Goal: Information Seeking & Learning: Learn about a topic

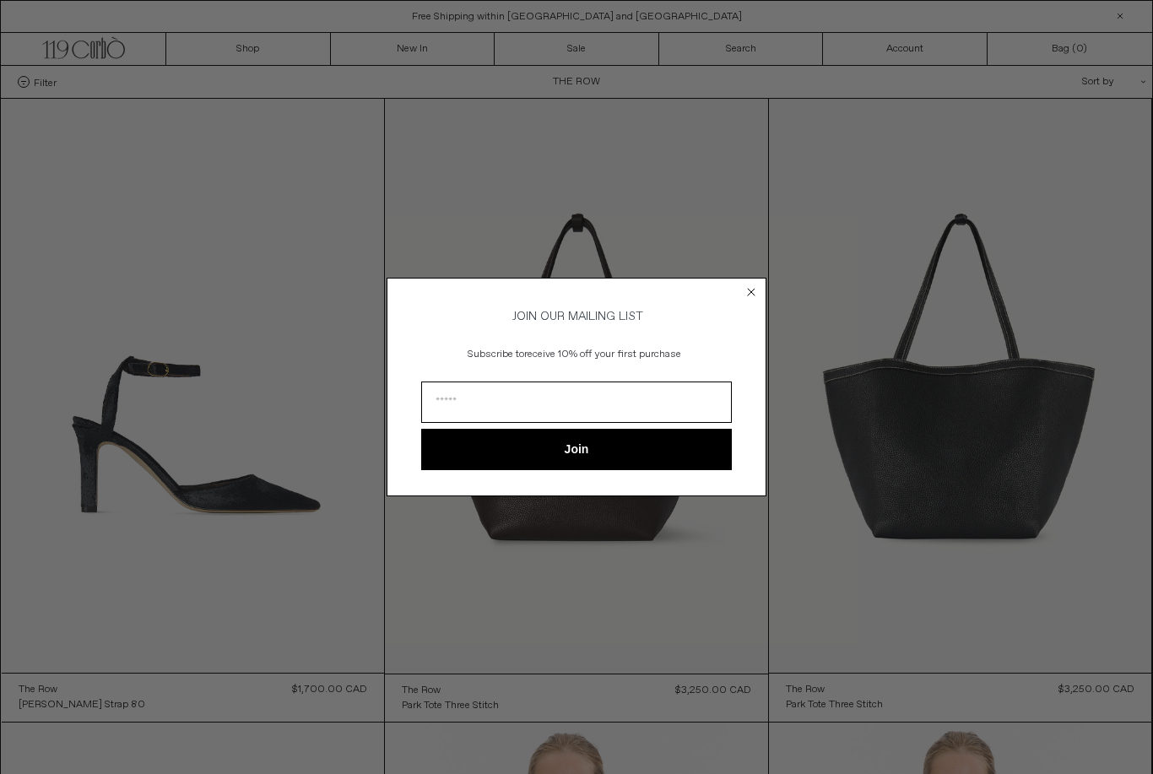
click at [758, 292] on circle "Close dialog" at bounding box center [752, 292] width 16 height 16
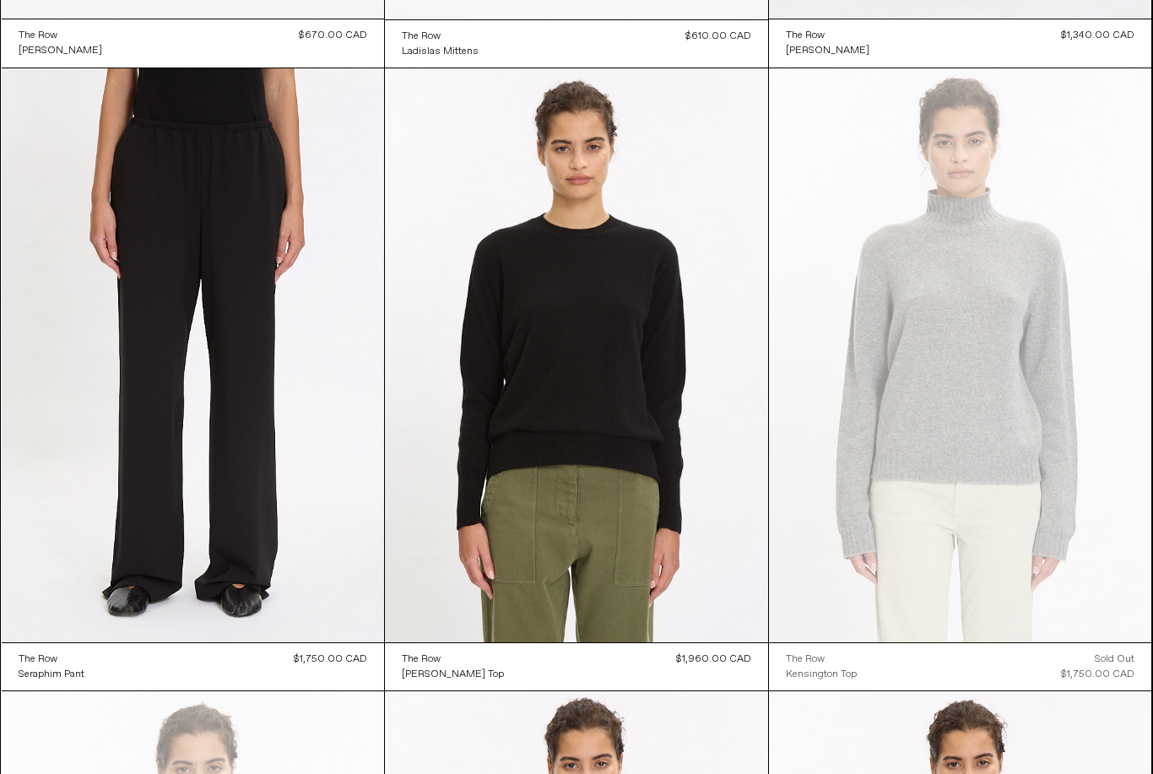
scroll to position [4395, 0]
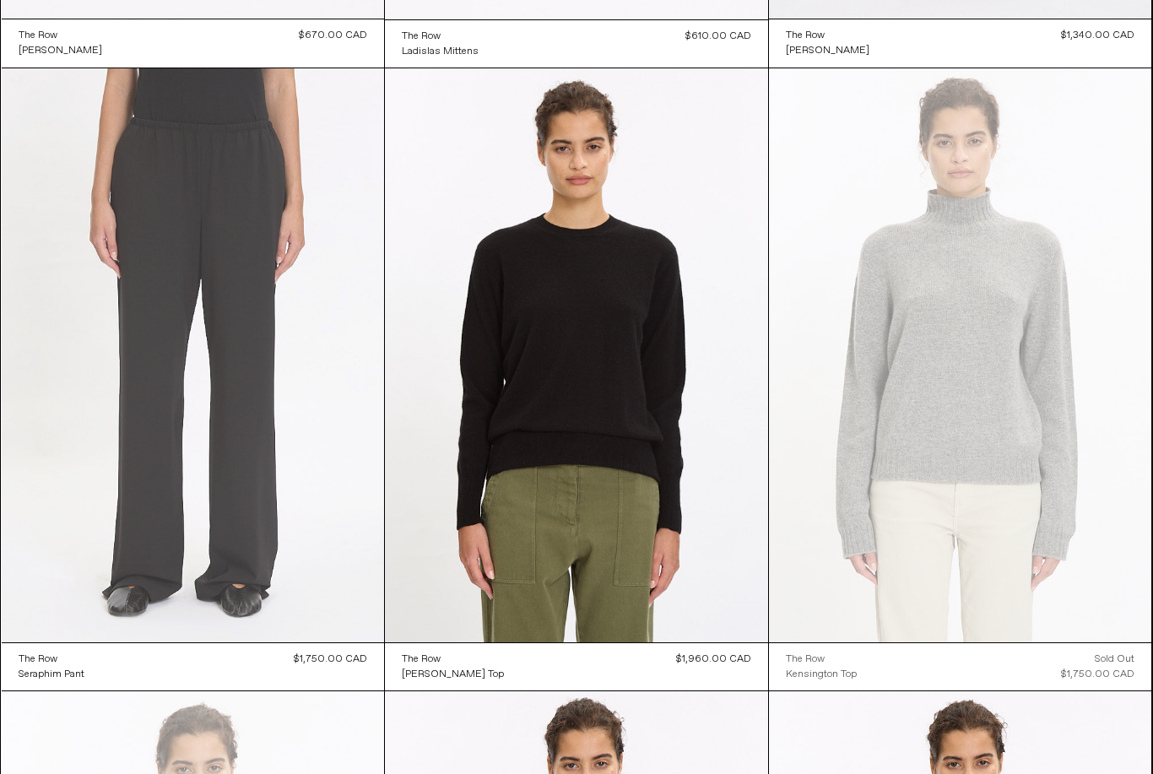
click at [239, 375] on at bounding box center [193, 355] width 383 height 574
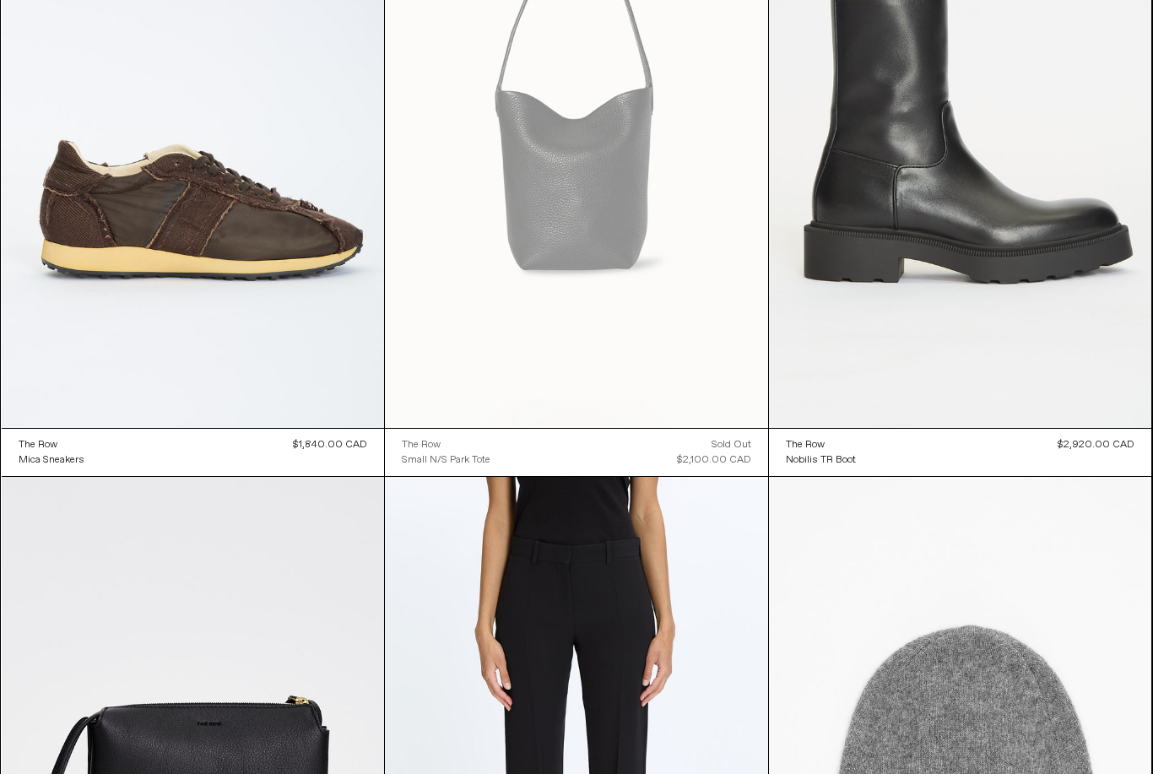
scroll to position [16458, 0]
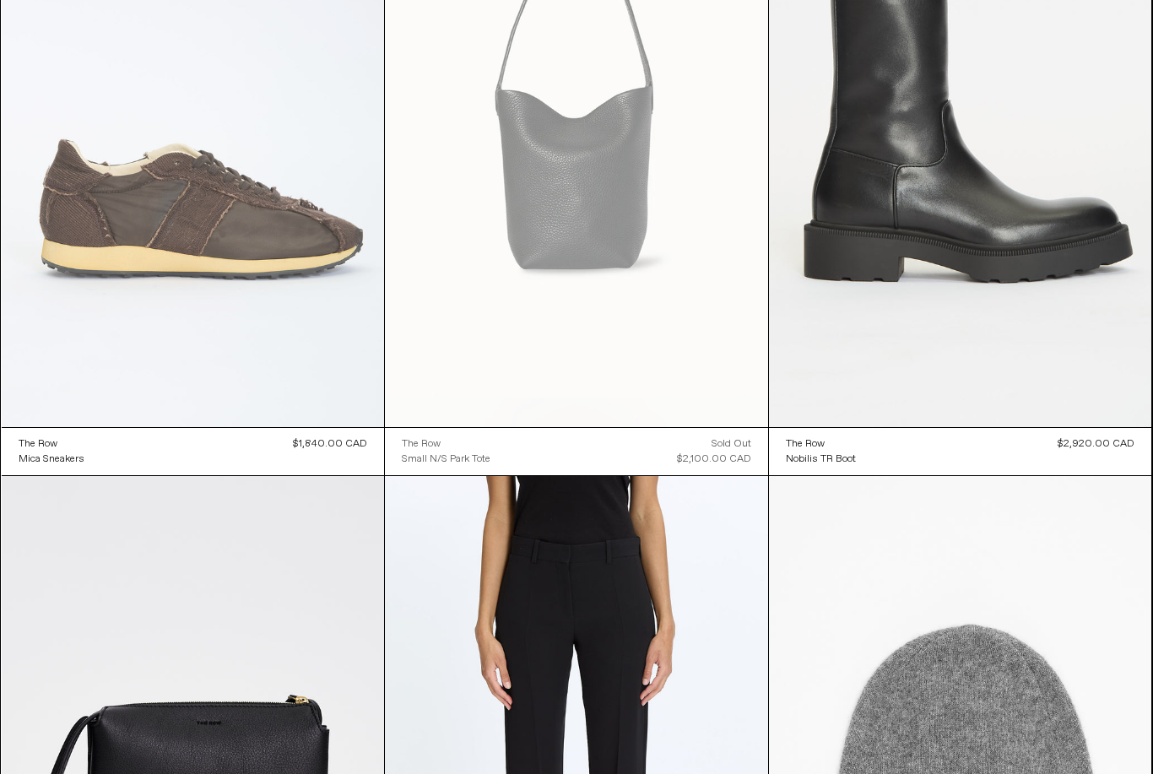
click at [248, 236] on at bounding box center [193, 140] width 383 height 574
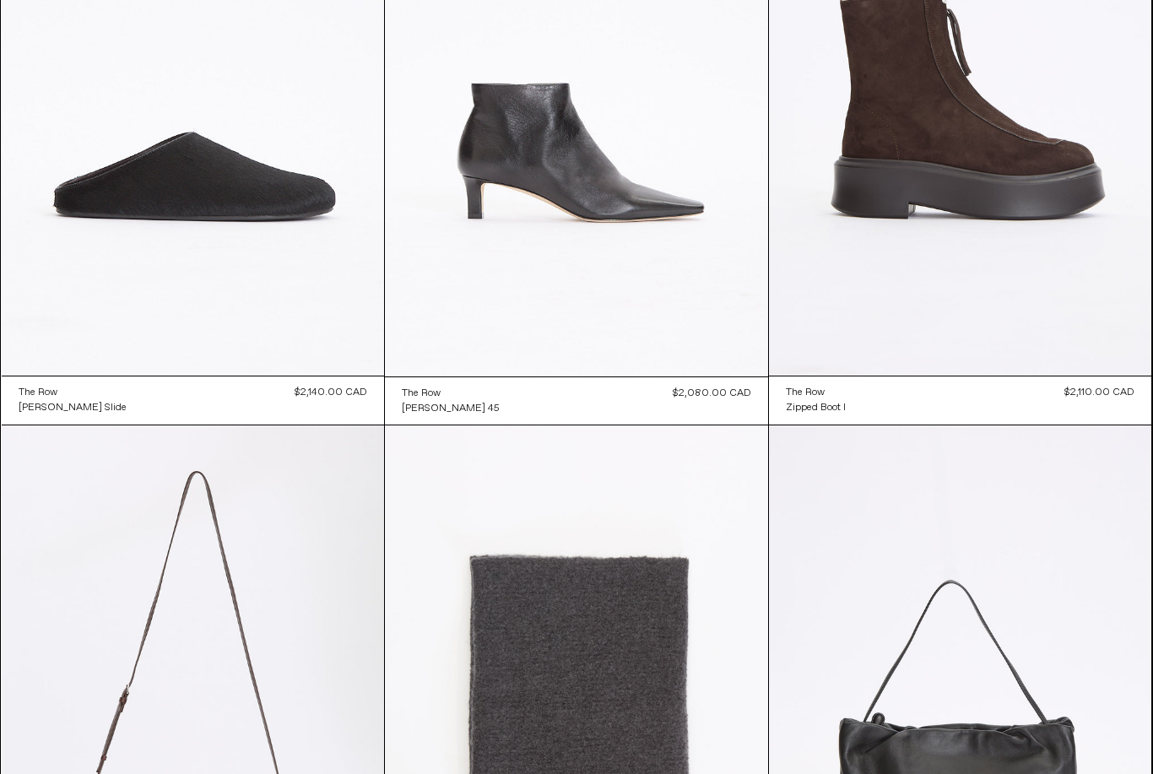
scroll to position [0, 0]
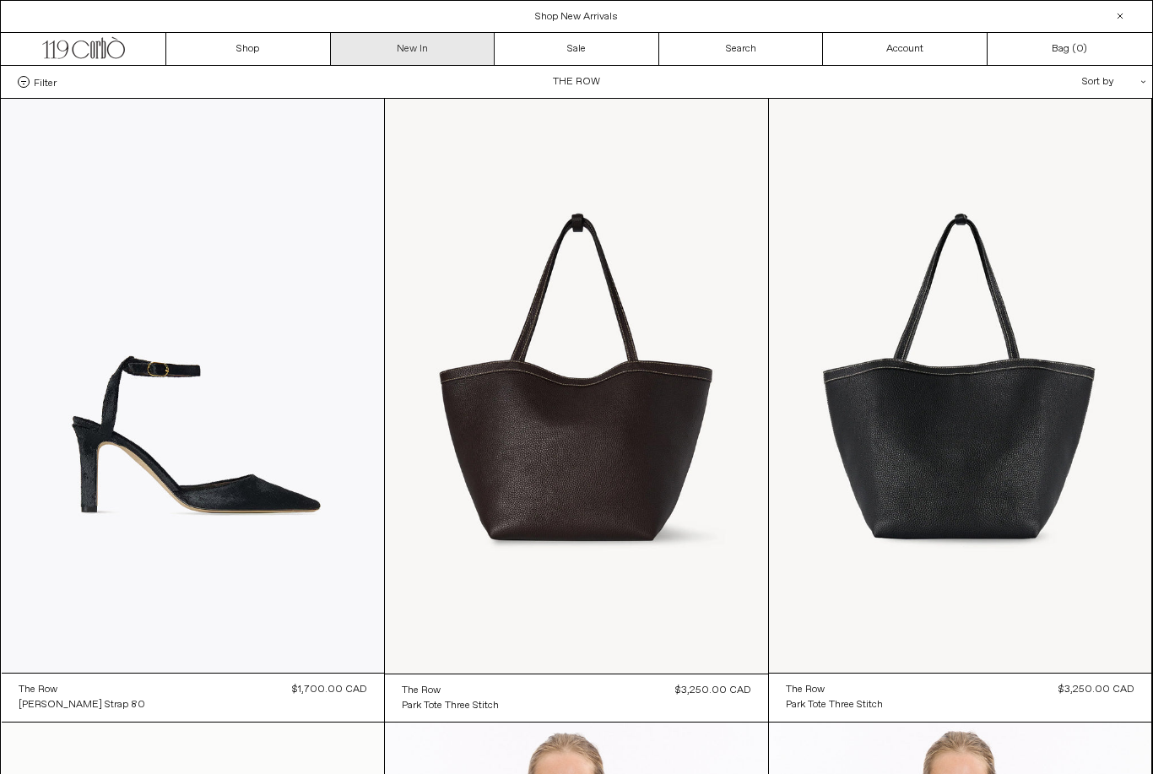
click at [435, 56] on link "New In" at bounding box center [413, 49] width 165 height 32
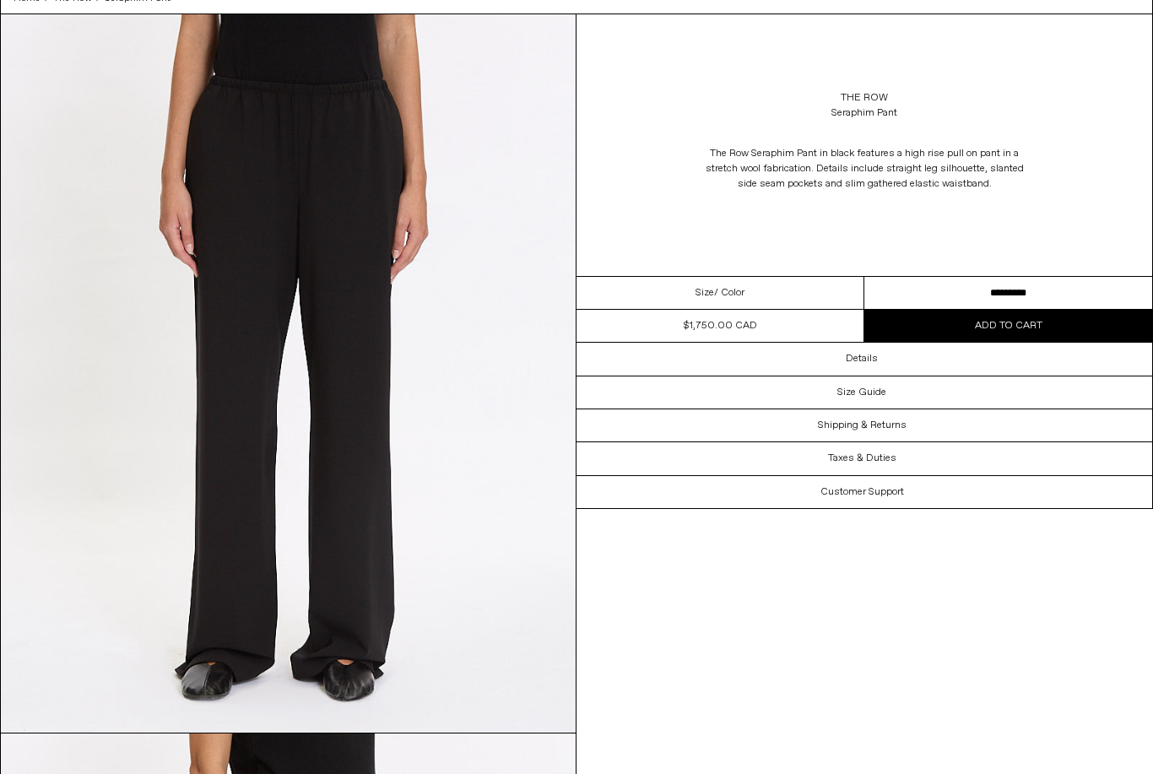
scroll to position [84, 0]
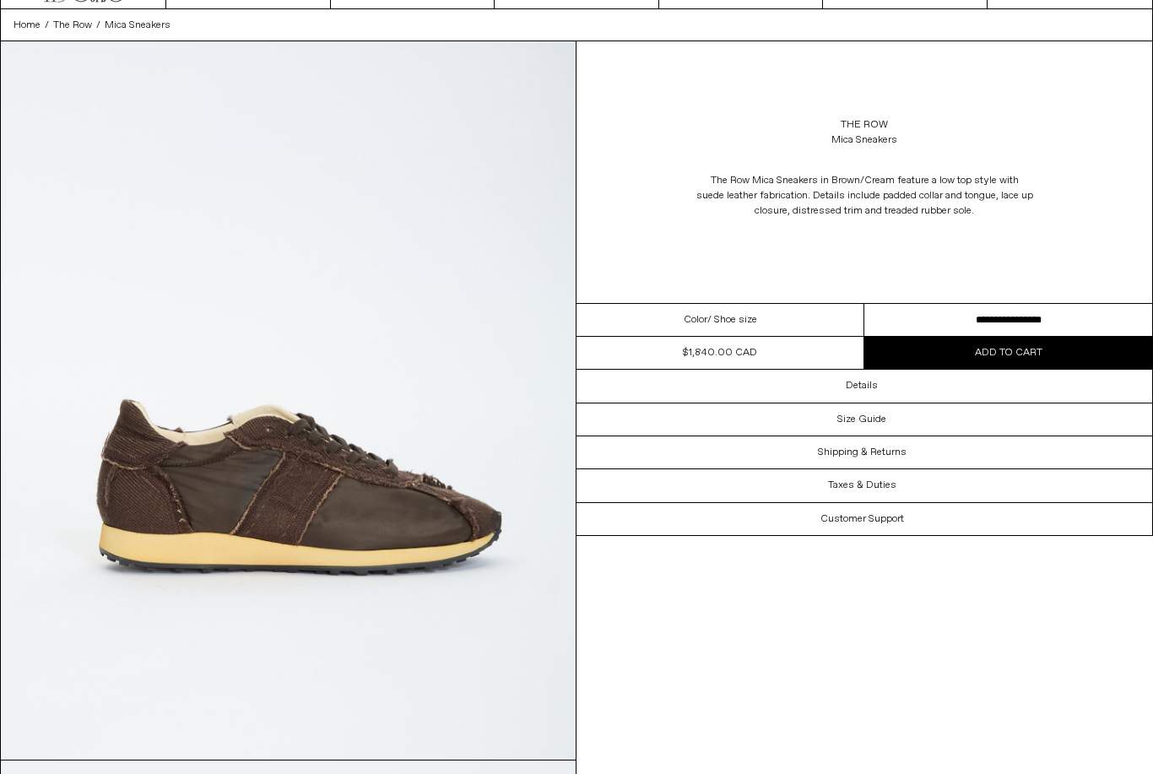
scroll to position [41, 0]
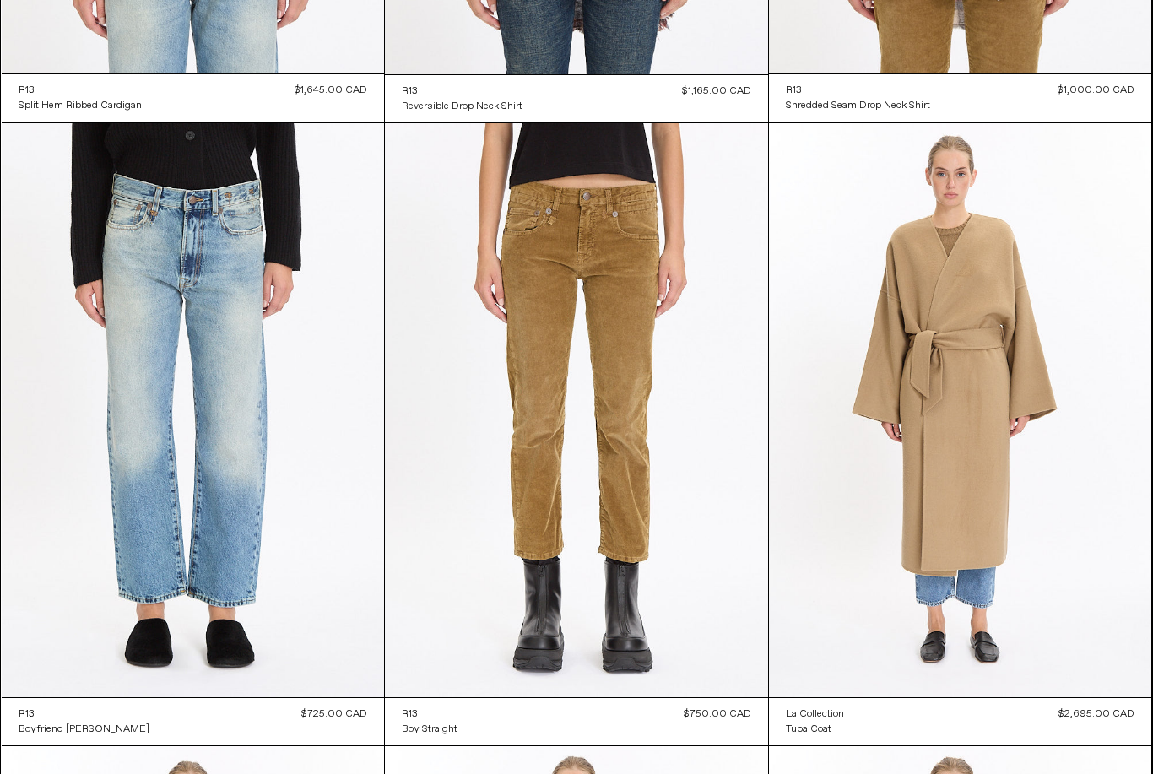
scroll to position [10574, 0]
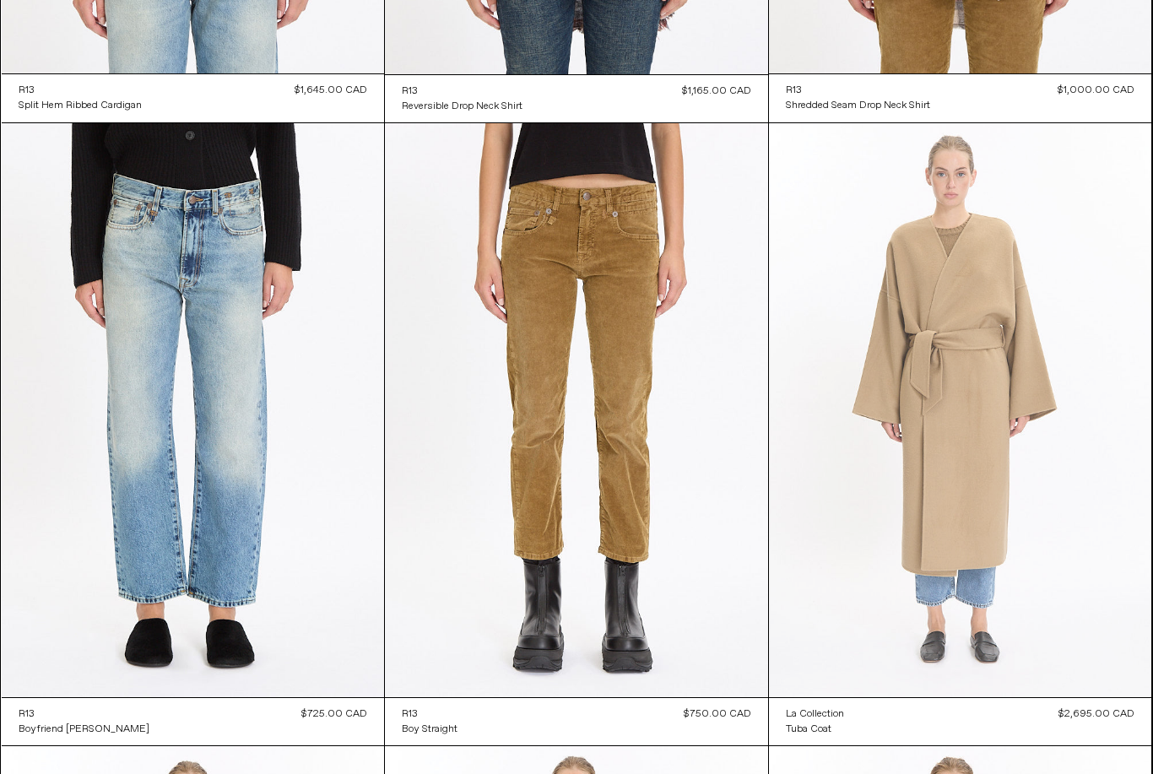
click at [992, 521] on at bounding box center [960, 410] width 383 height 574
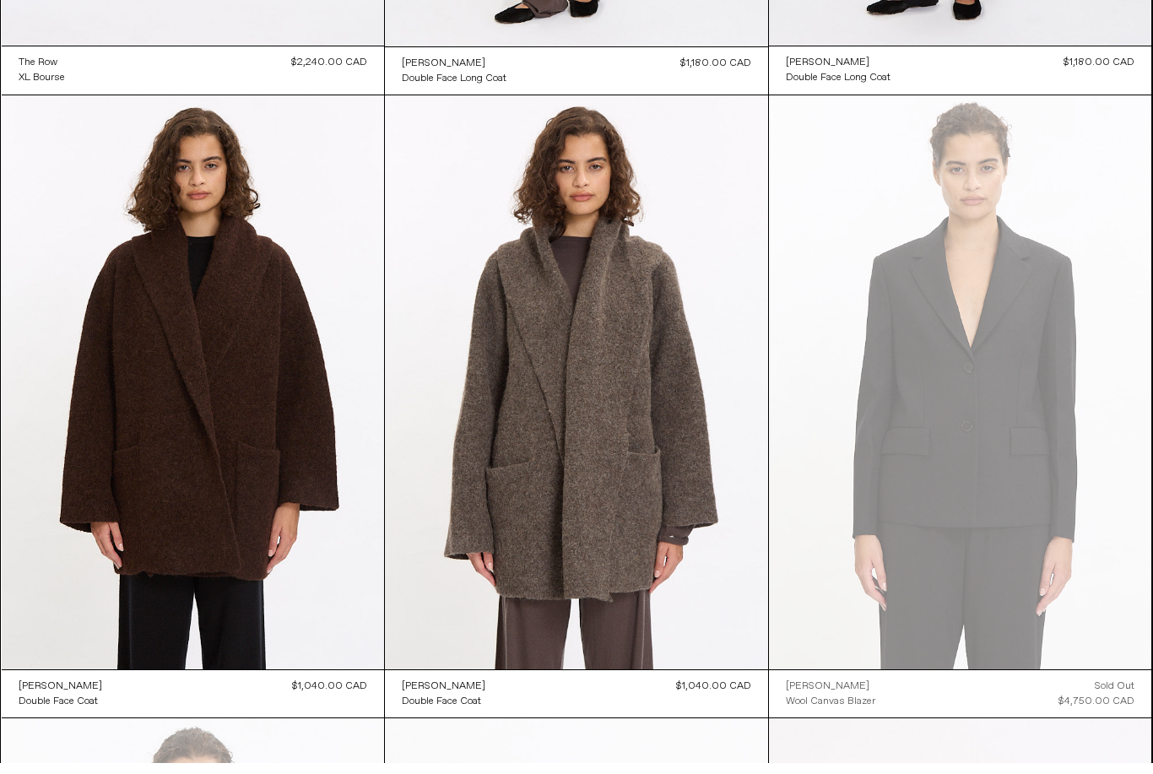
scroll to position [19325, 0]
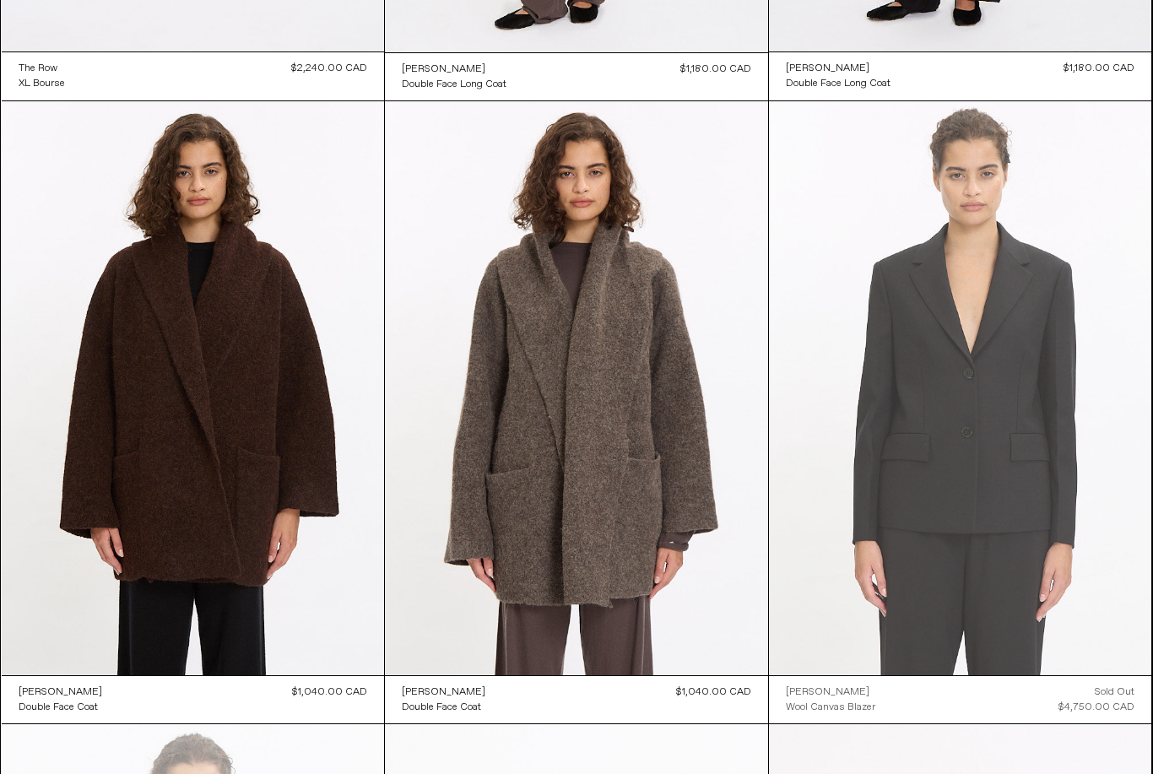
click at [1068, 512] on at bounding box center [960, 388] width 383 height 574
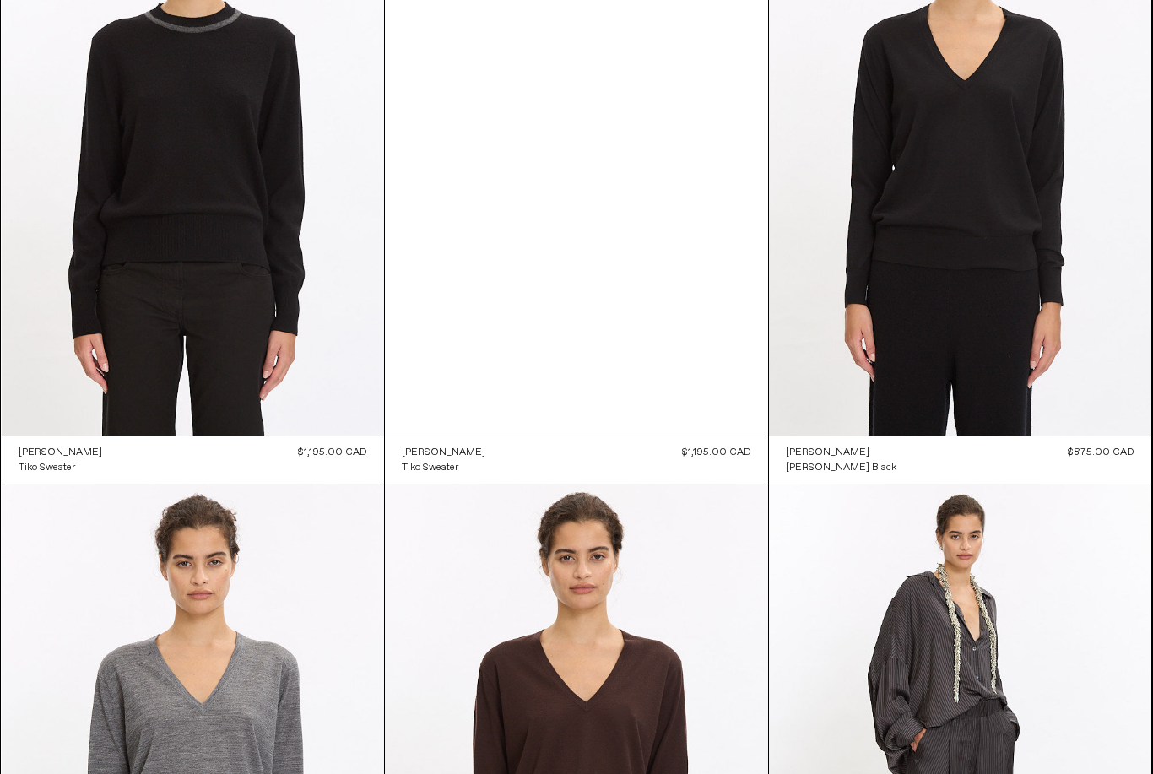
scroll to position [20815, 0]
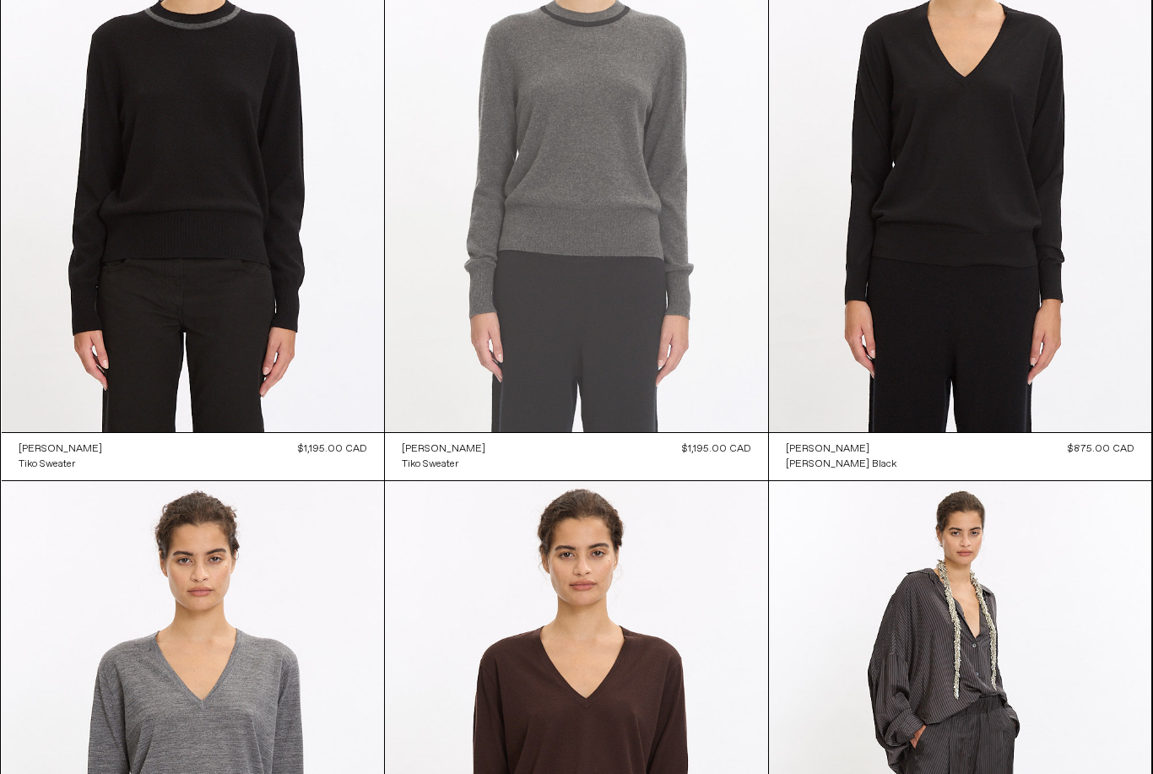
click at [613, 226] on at bounding box center [576, 145] width 383 height 575
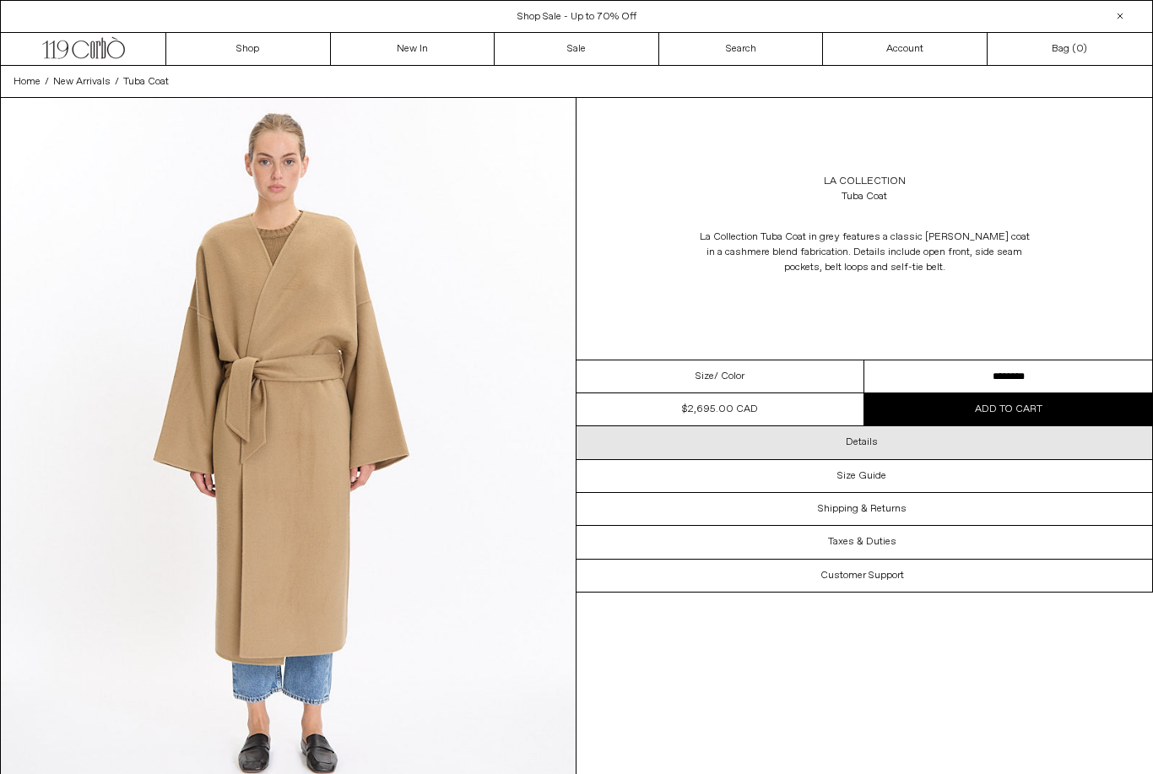
click at [886, 443] on div "Details" at bounding box center [865, 442] width 576 height 32
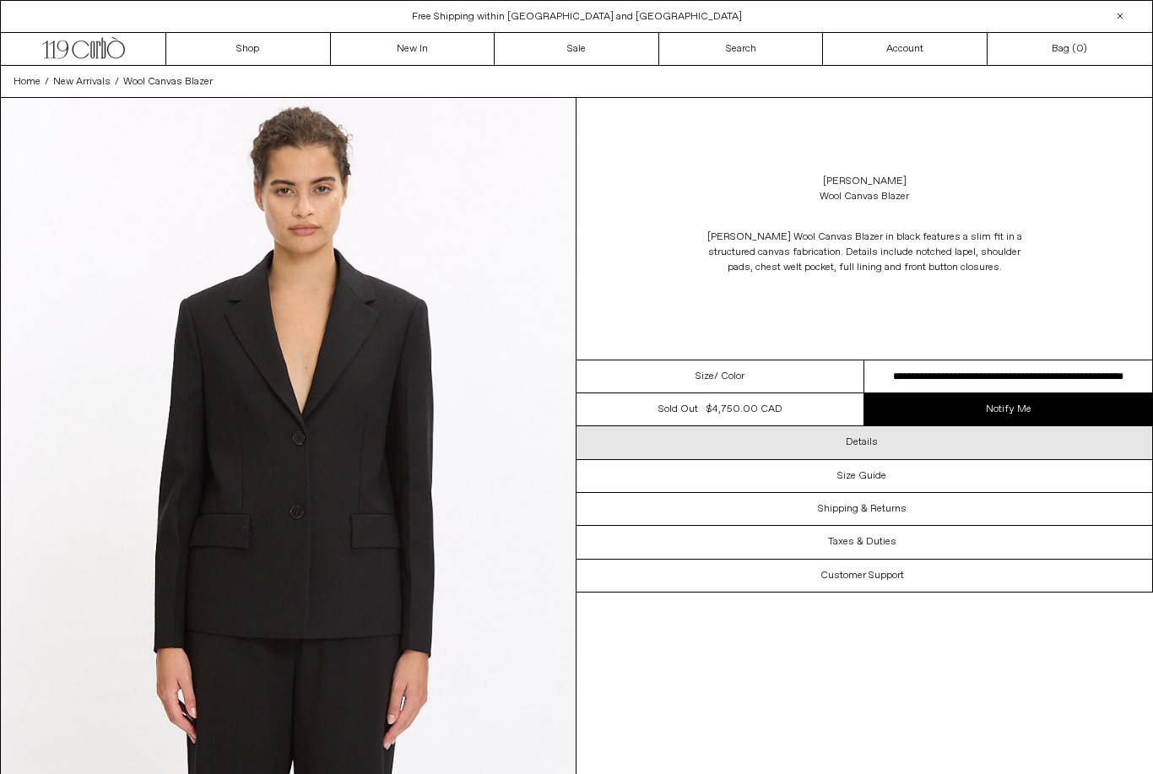
click at [882, 447] on div "Details" at bounding box center [865, 442] width 576 height 32
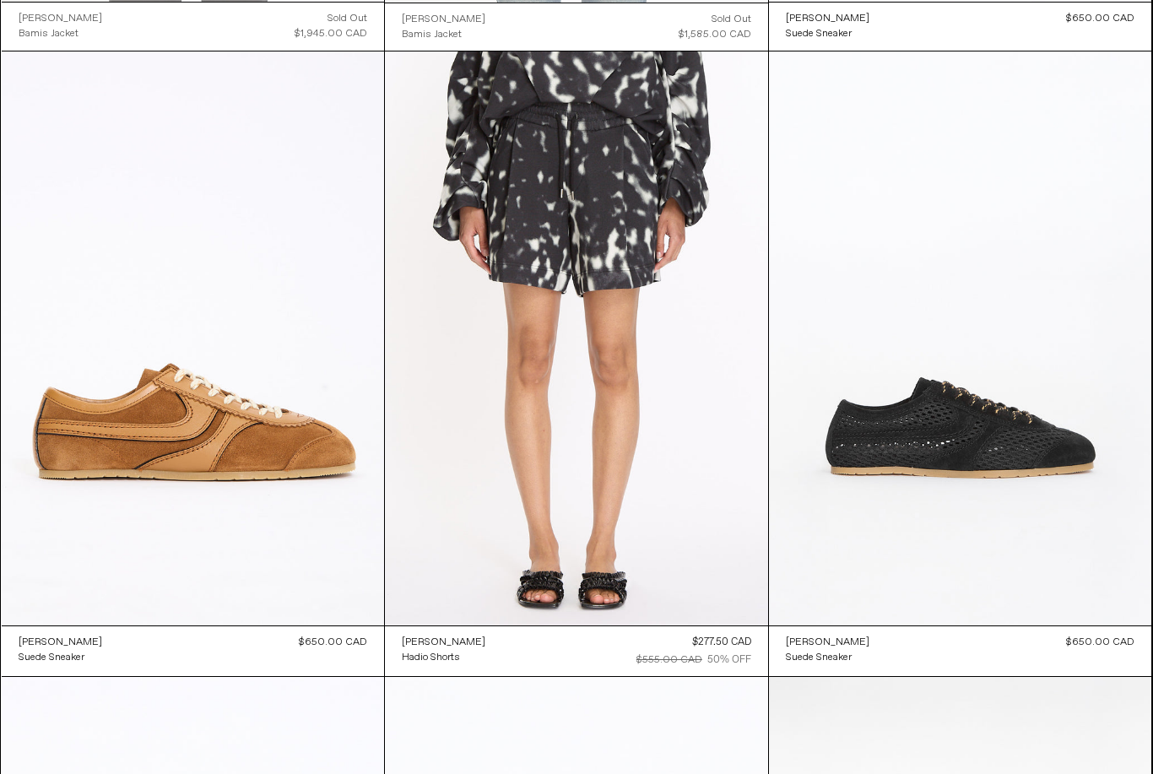
scroll to position [5659, 0]
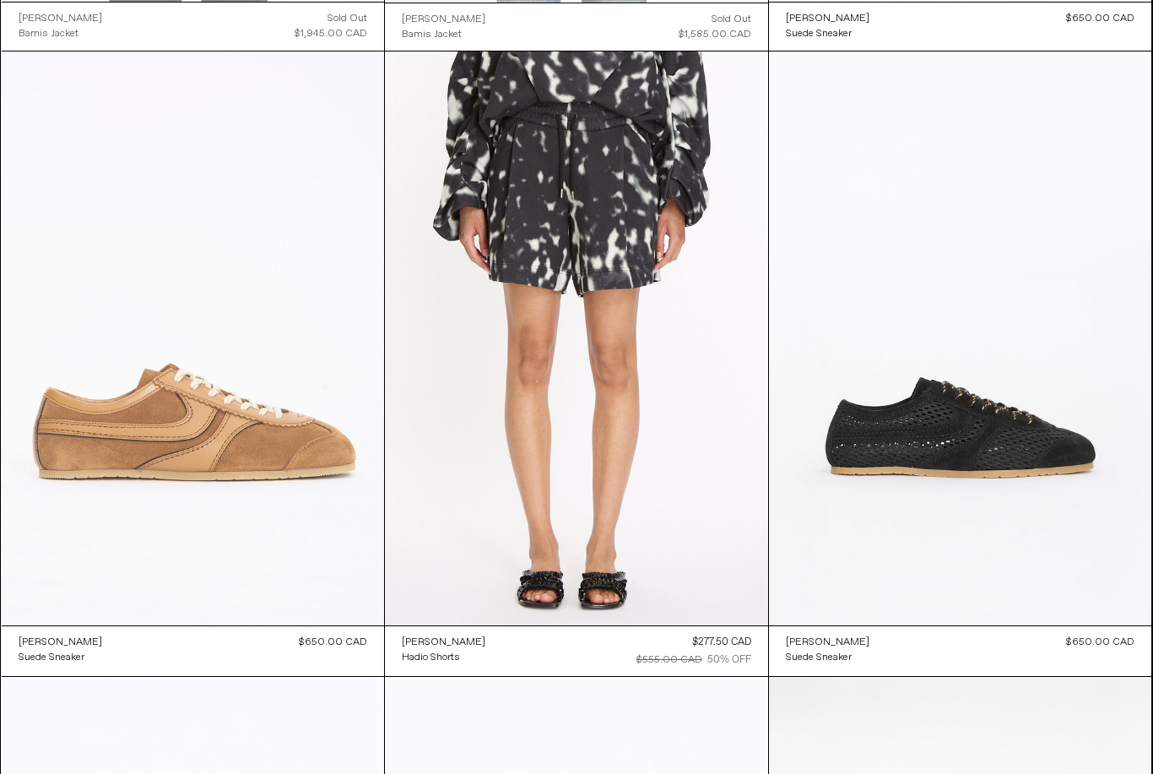
click at [271, 441] on at bounding box center [193, 338] width 383 height 574
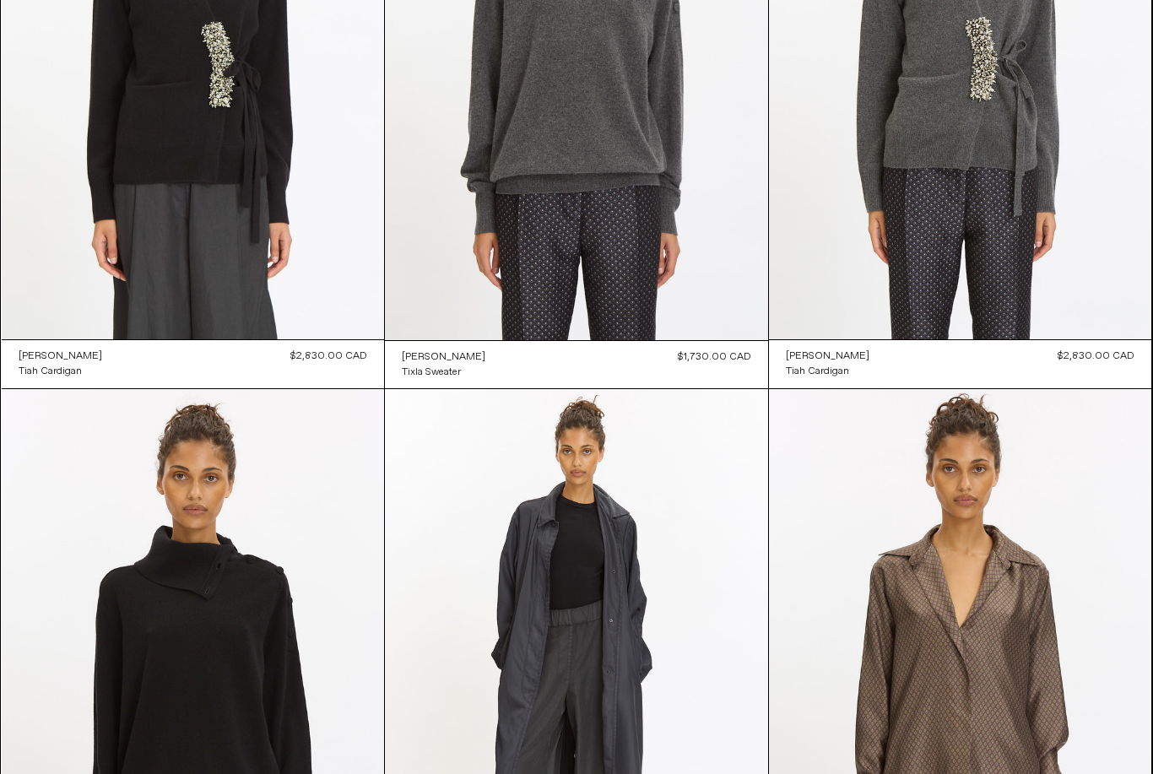
scroll to position [0, 0]
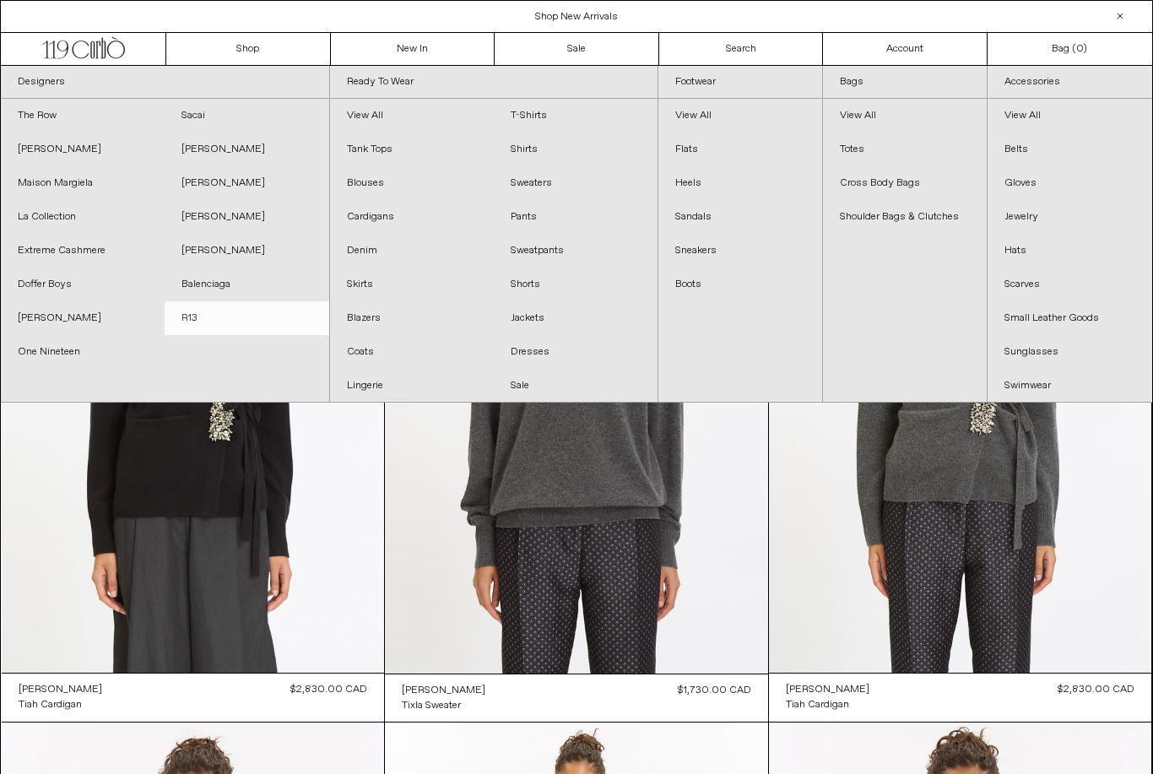
click at [200, 320] on link "R13" at bounding box center [247, 318] width 164 height 34
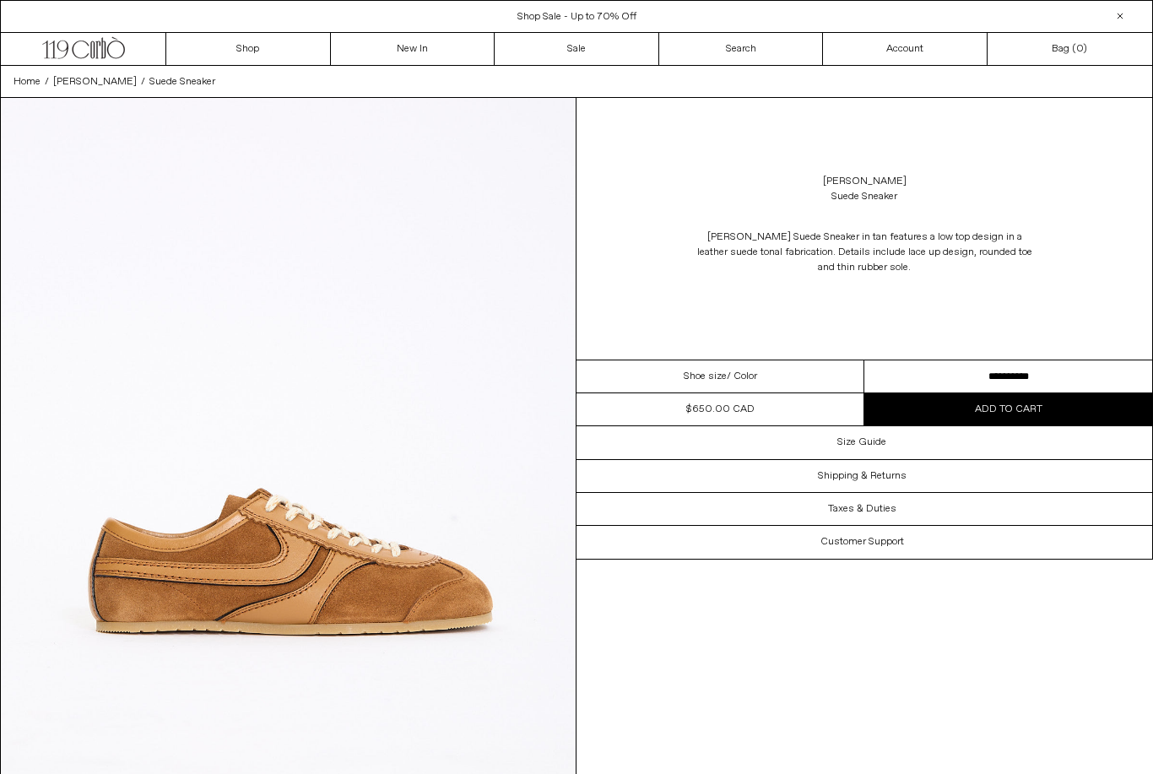
click at [985, 382] on select "**********" at bounding box center [1008, 376] width 288 height 33
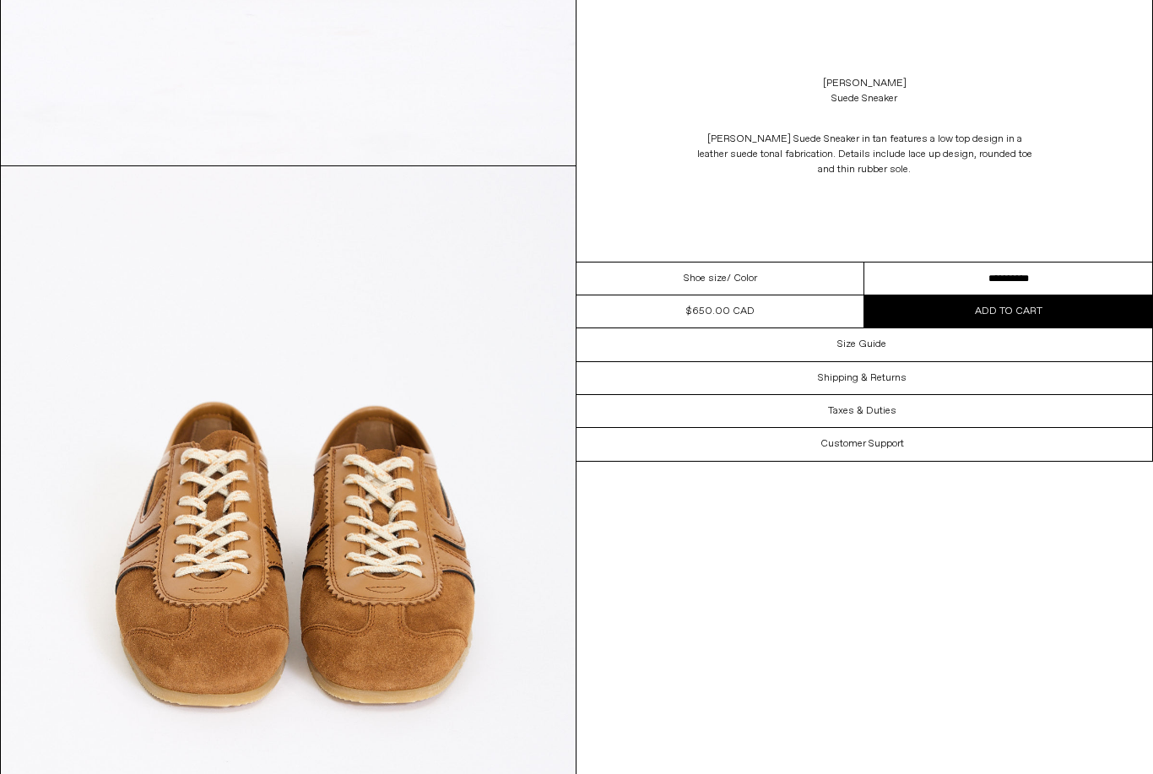
scroll to position [1348, 0]
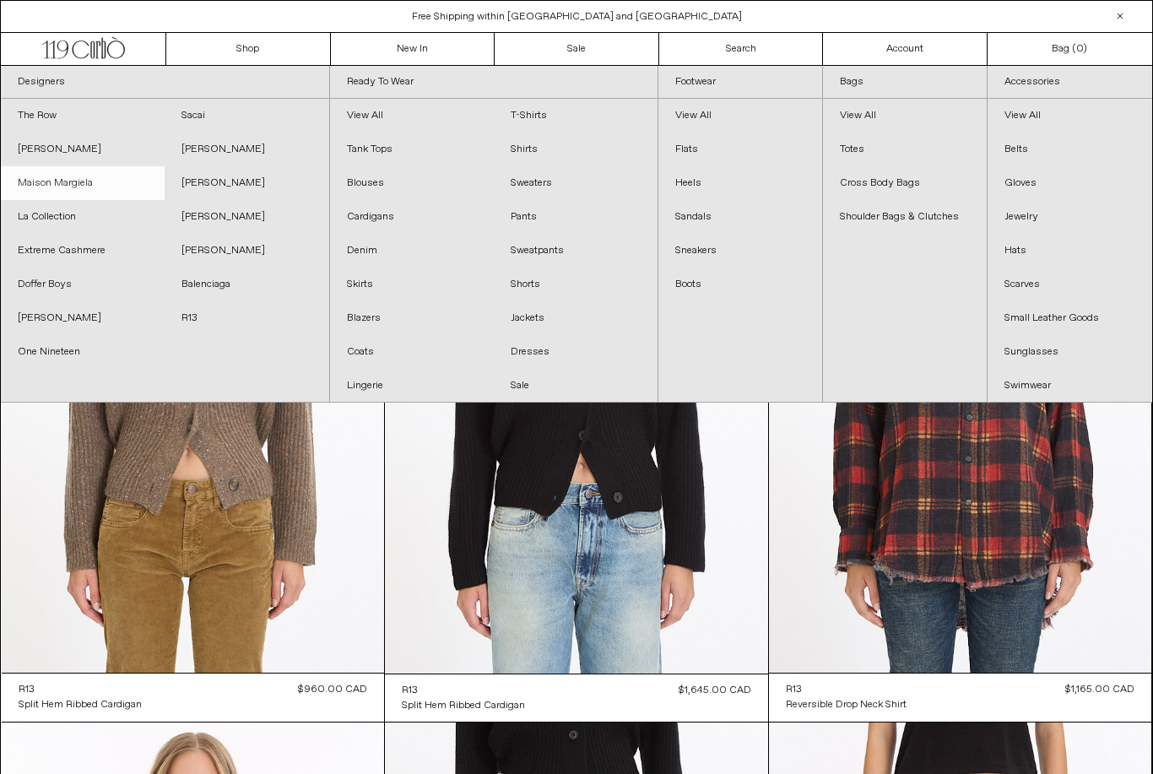
click at [68, 182] on link "Maison Margiela" at bounding box center [83, 183] width 164 height 34
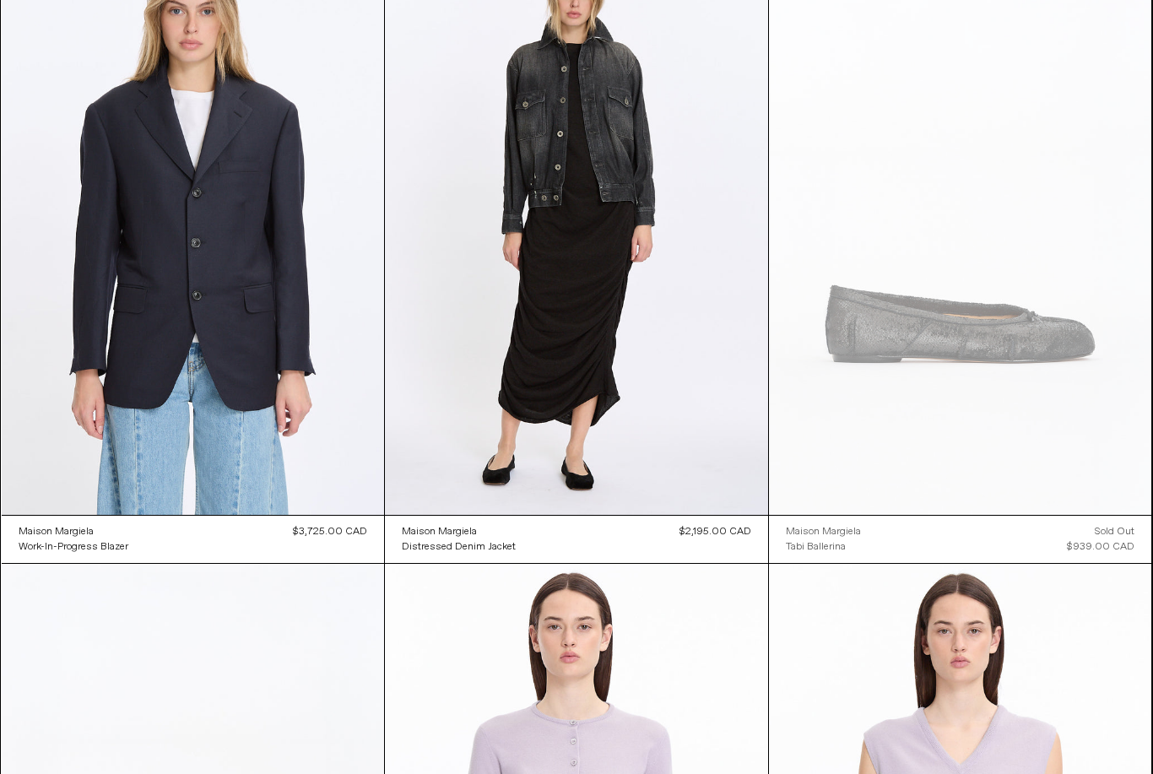
scroll to position [784, 0]
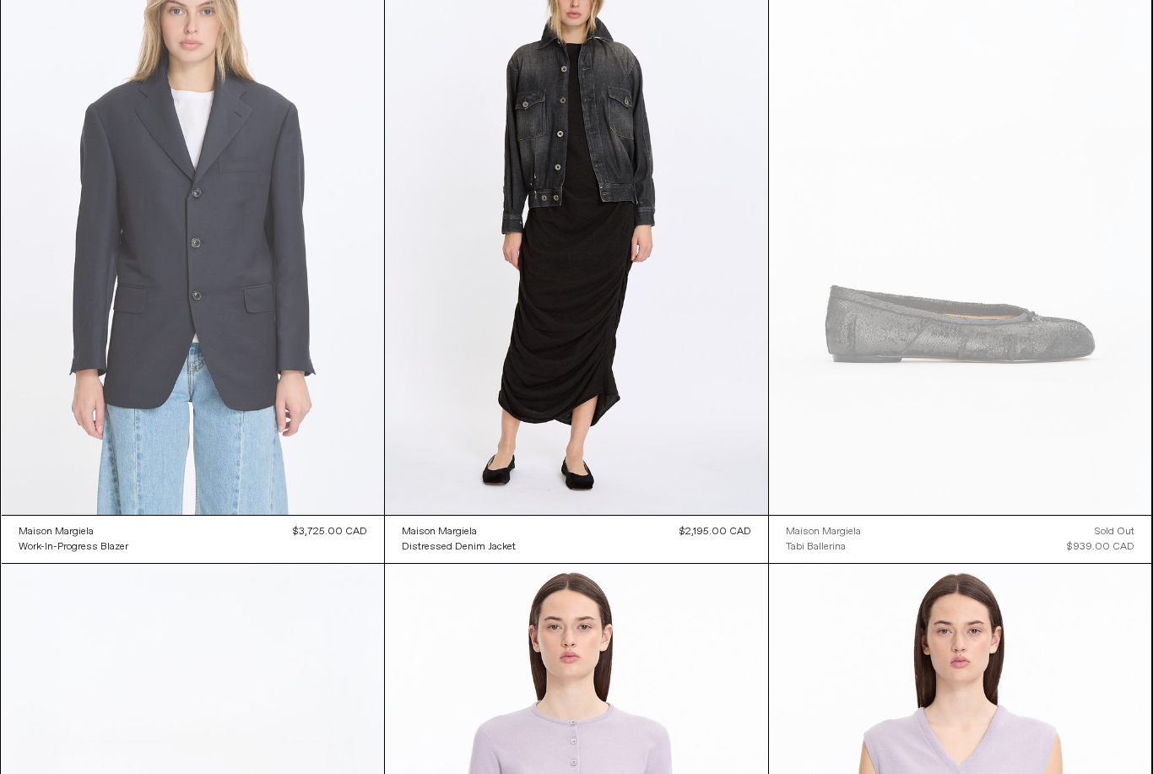
click at [247, 303] on at bounding box center [193, 228] width 383 height 574
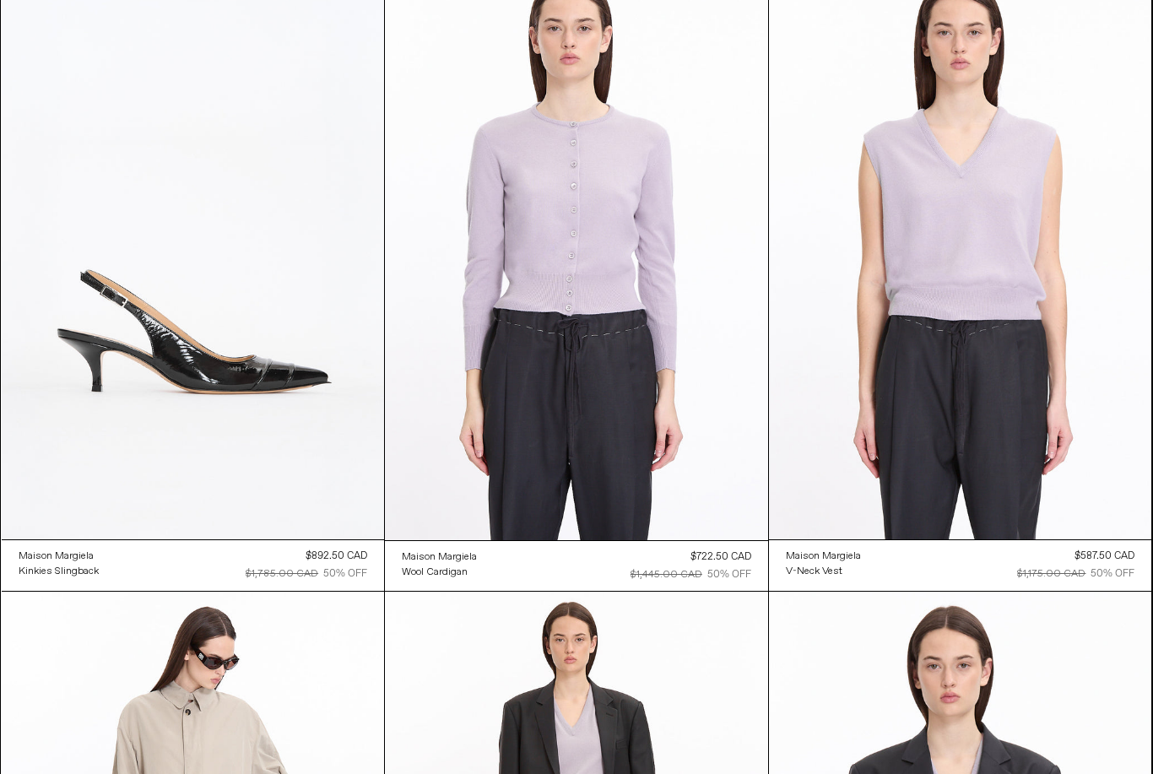
scroll to position [1383, 0]
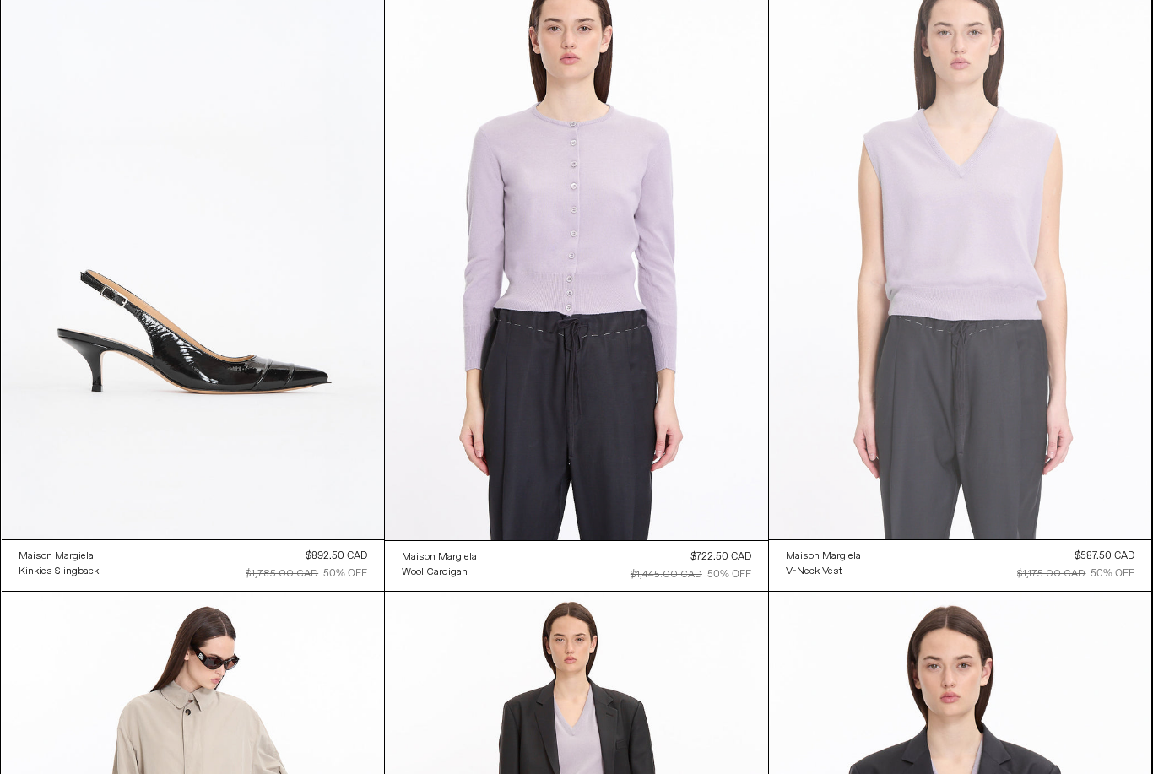
click at [996, 347] on at bounding box center [960, 252] width 383 height 574
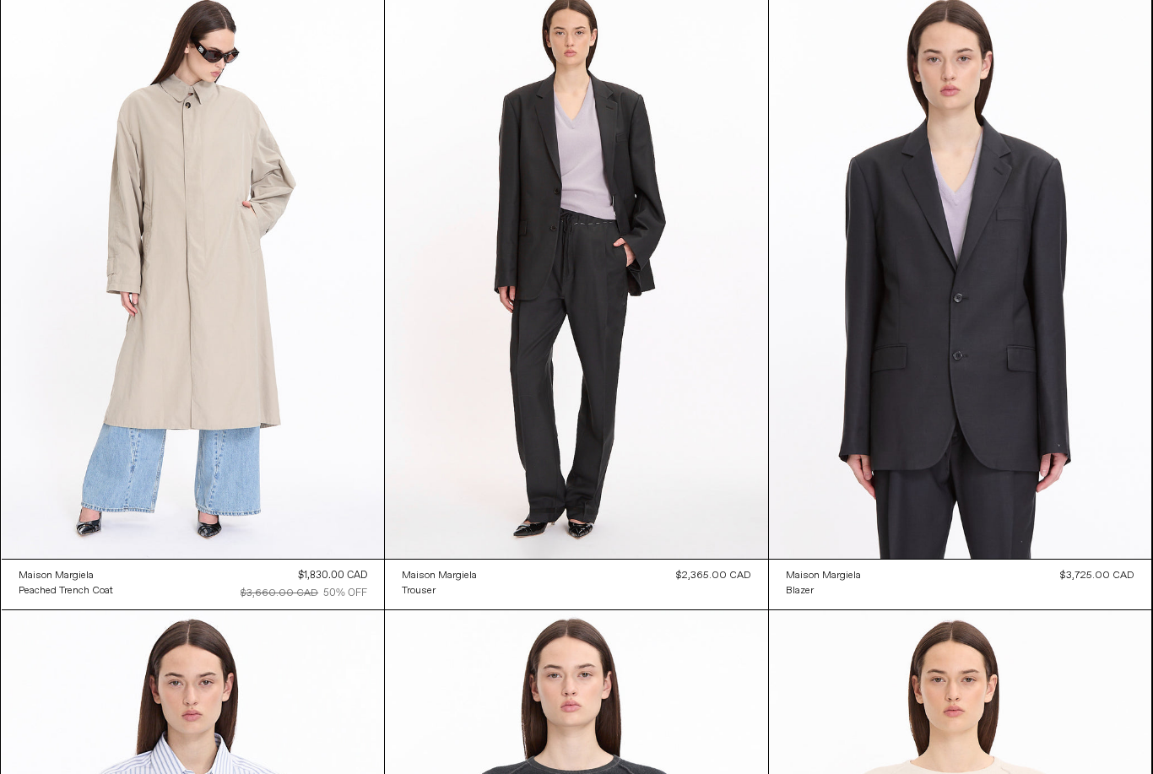
scroll to position [1991, 0]
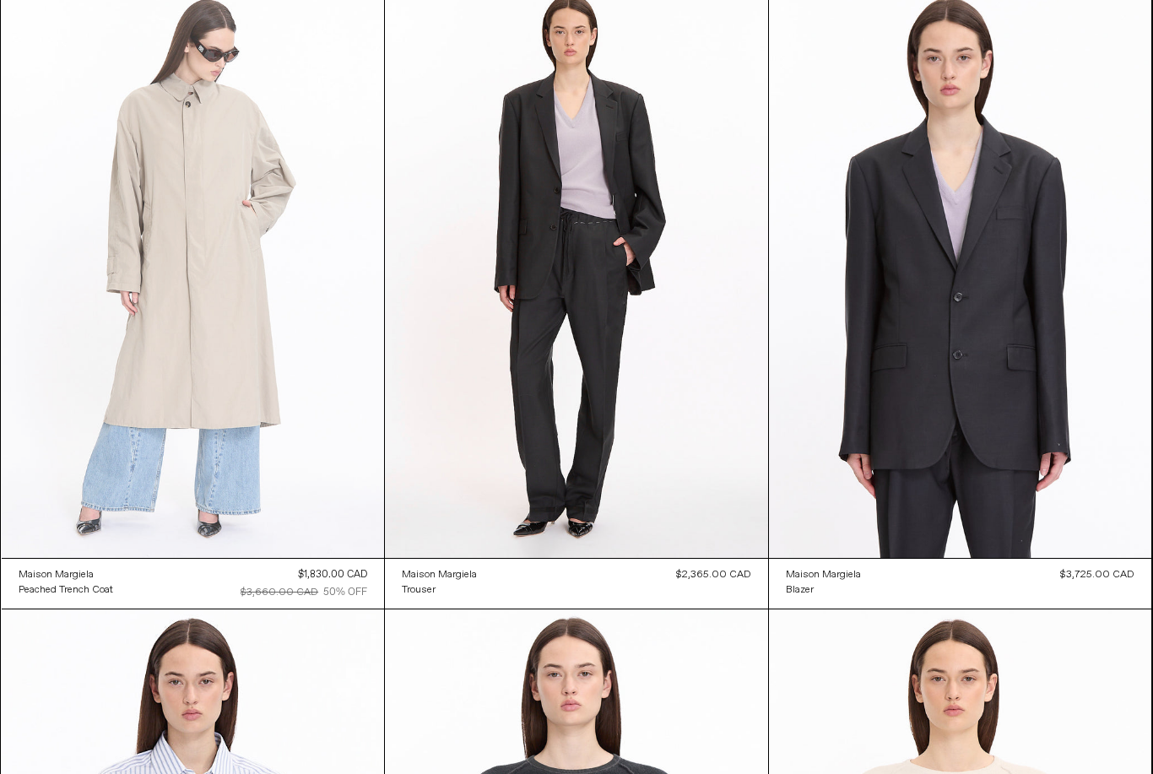
click at [167, 241] on at bounding box center [193, 271] width 383 height 574
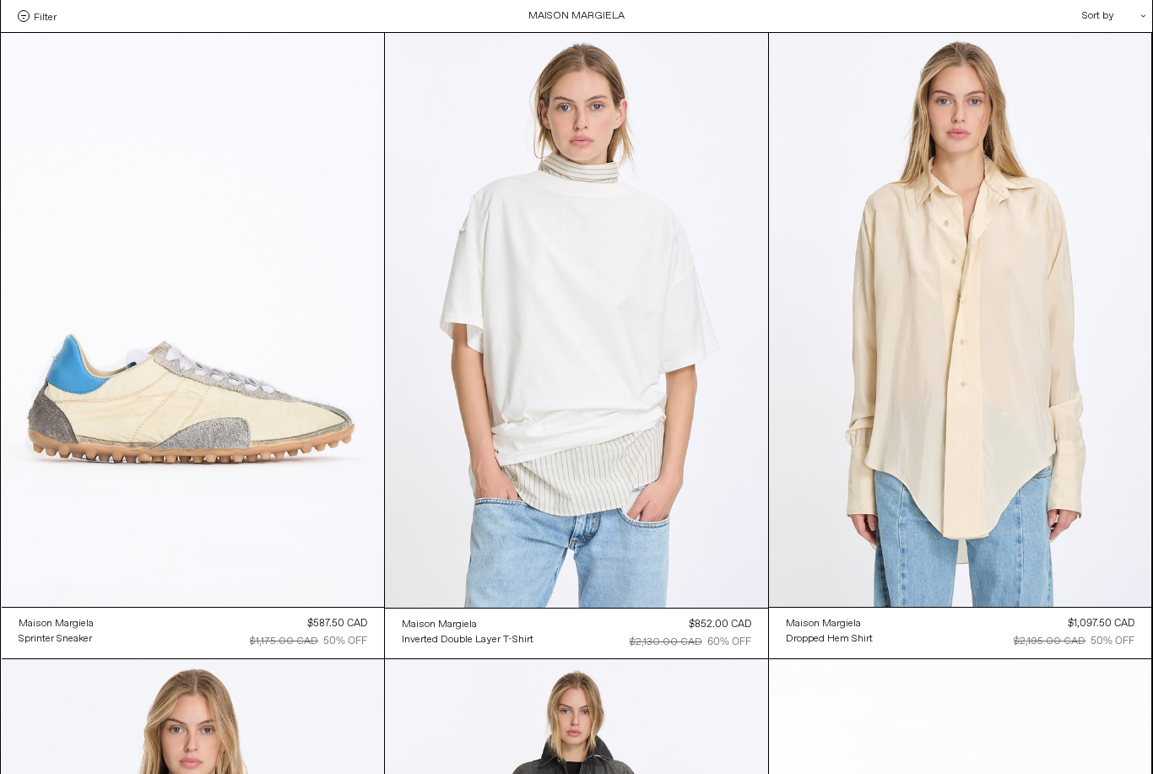
scroll to position [2045, 0]
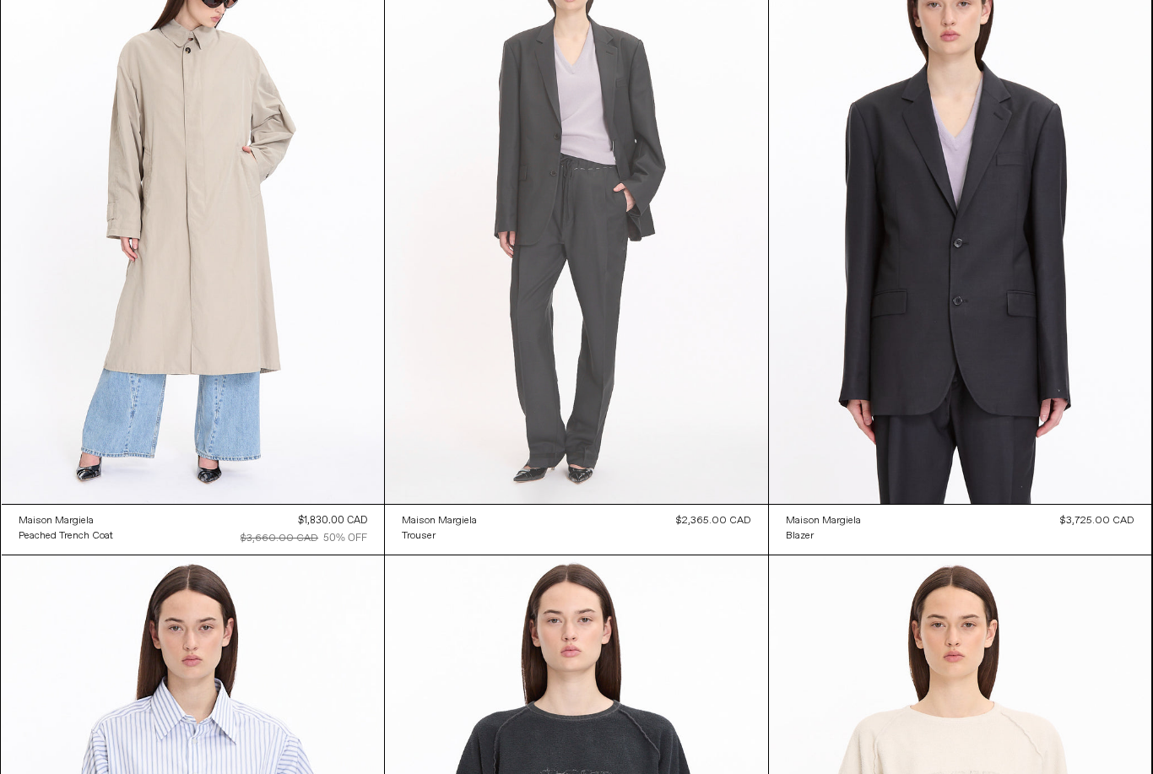
click at [634, 333] on at bounding box center [576, 217] width 383 height 575
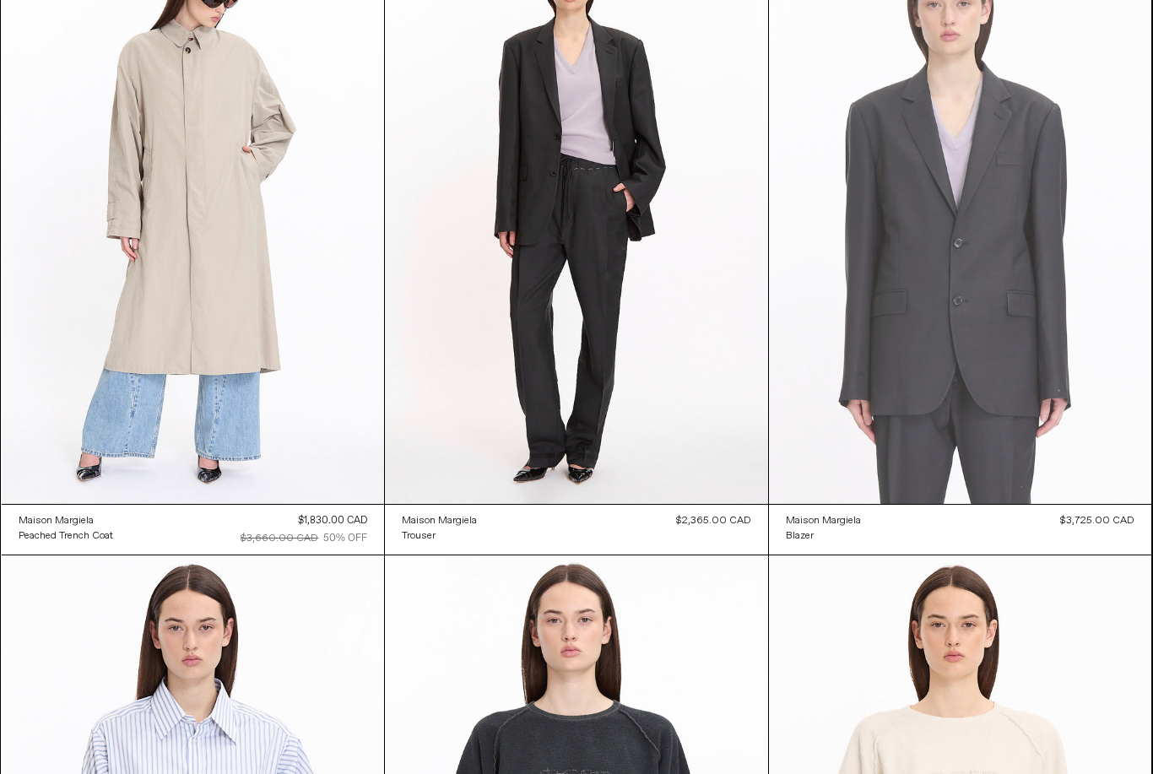
click at [989, 340] on at bounding box center [960, 217] width 383 height 574
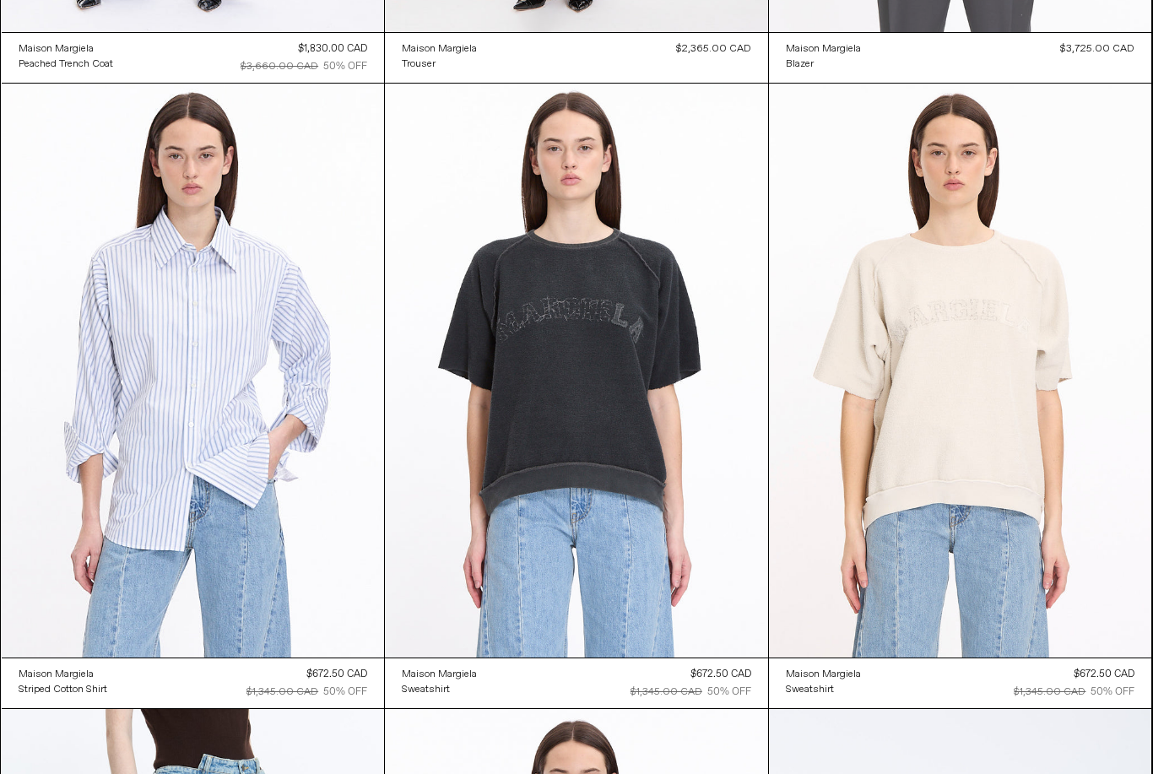
scroll to position [2517, 0]
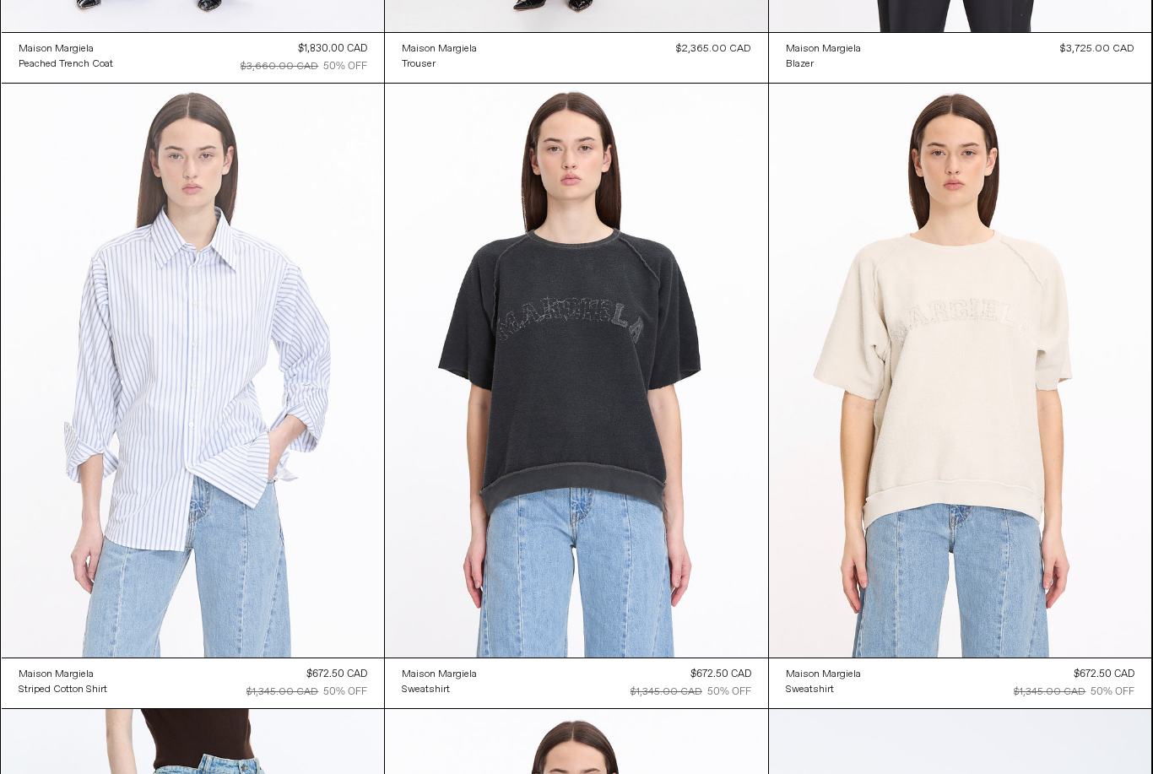
click at [227, 441] on at bounding box center [193, 371] width 383 height 574
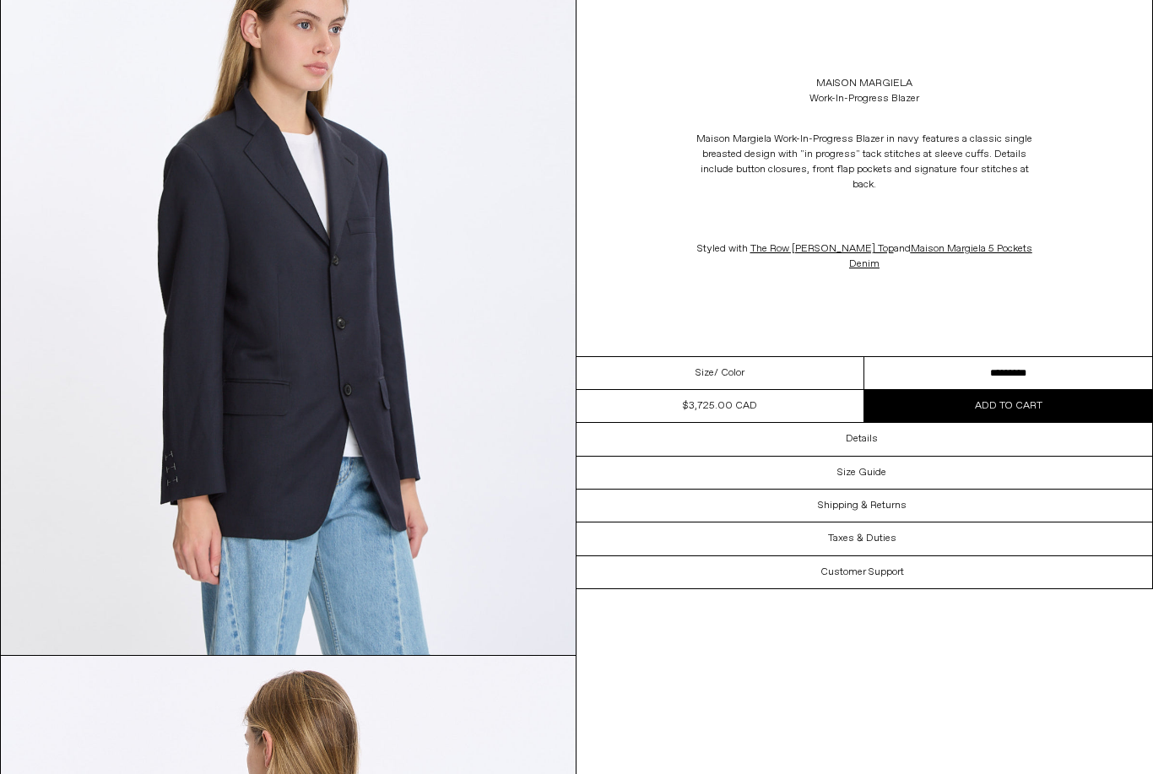
scroll to position [2310, 0]
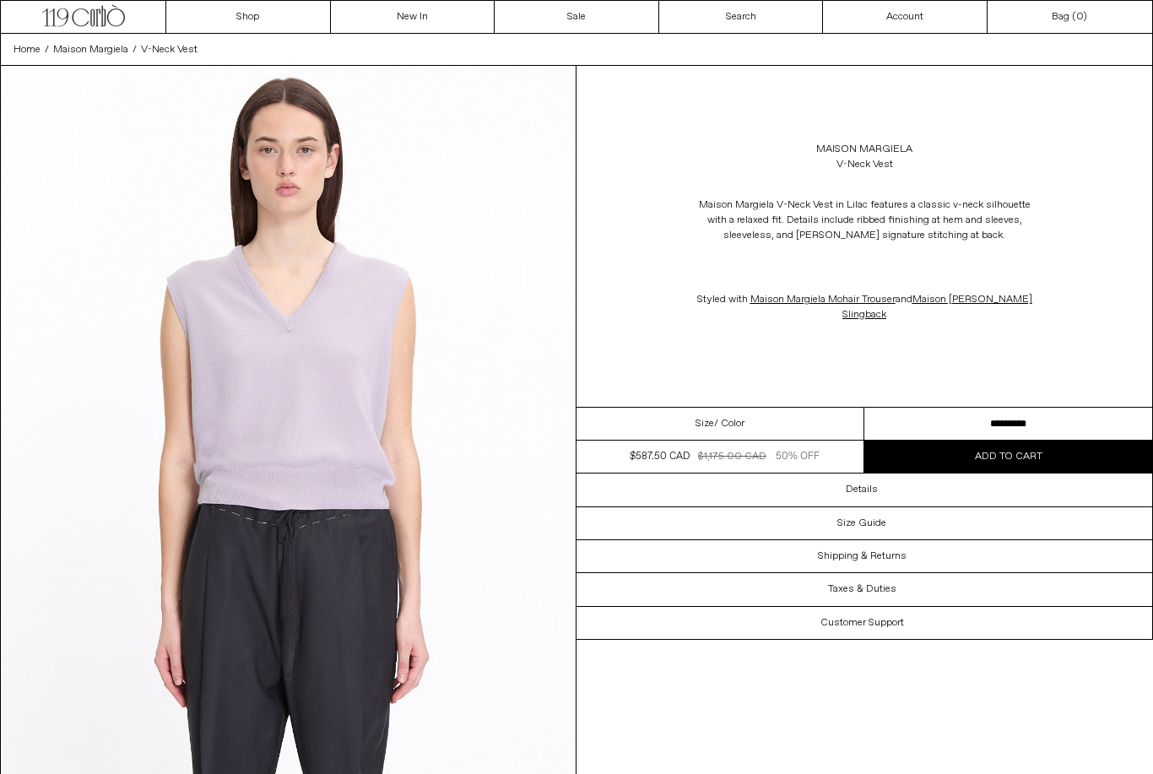
scroll to position [37, 0]
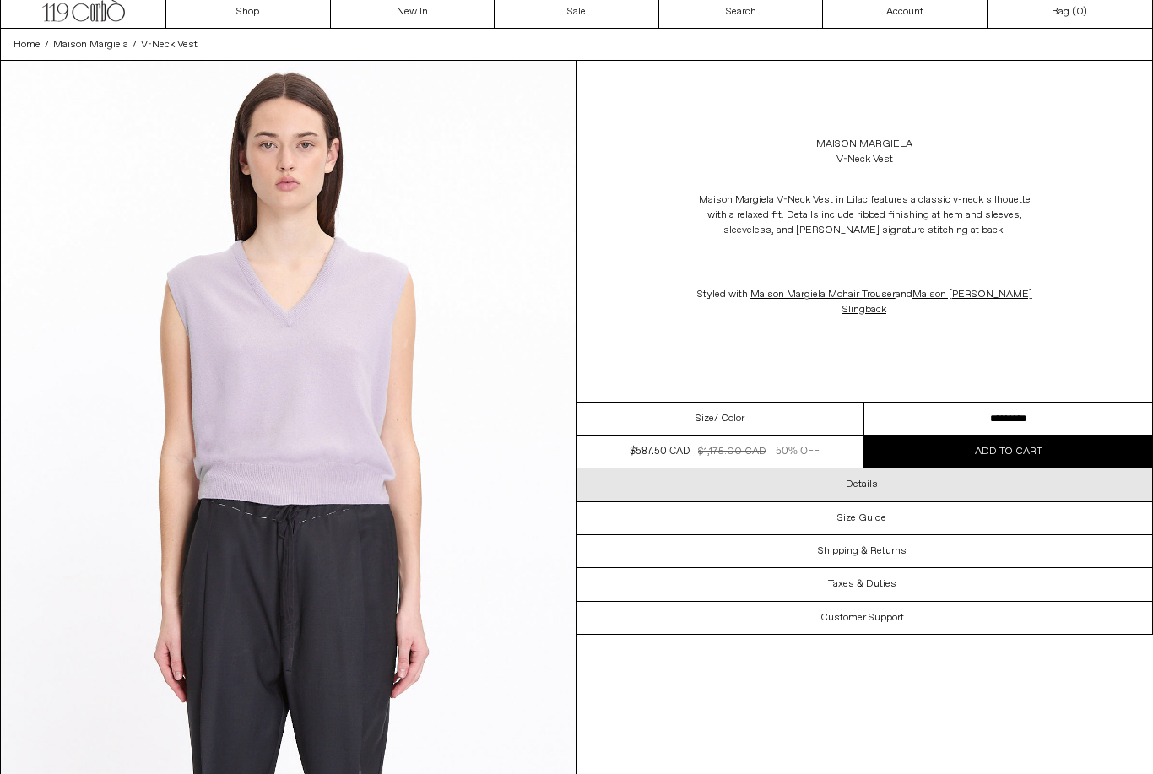
click at [882, 485] on div "Details" at bounding box center [865, 485] width 576 height 32
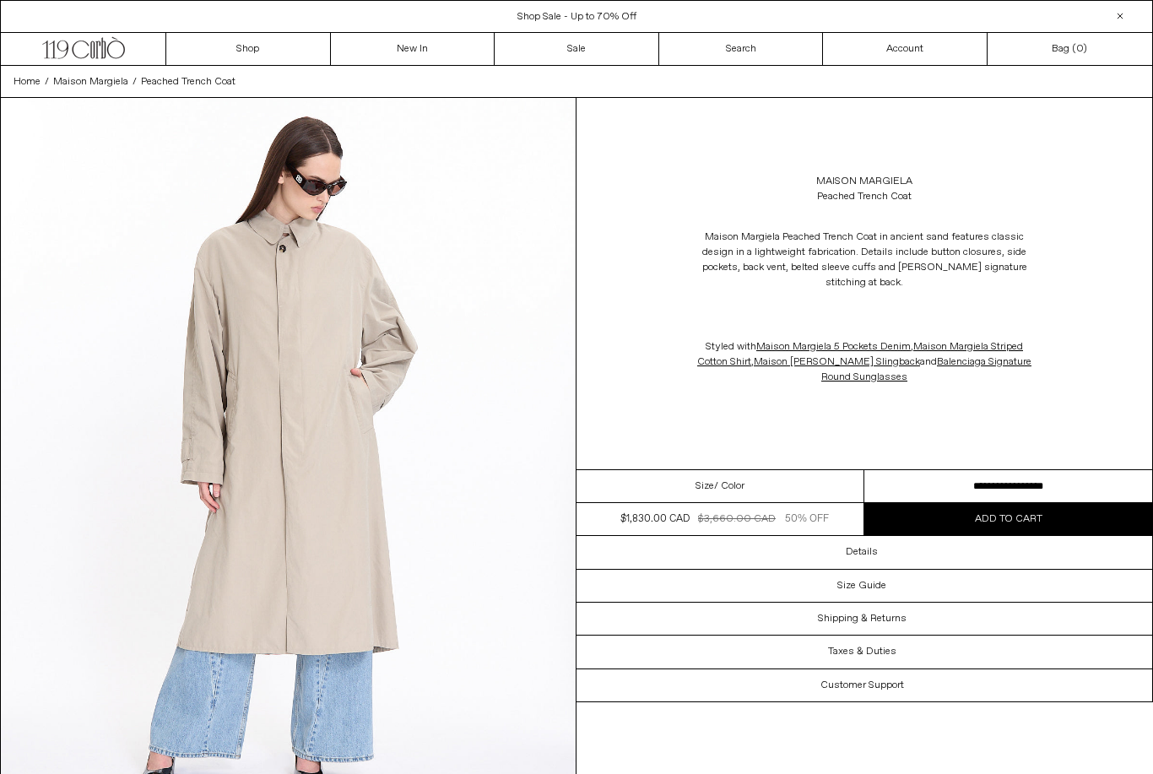
click at [960, 481] on select "**********" at bounding box center [1008, 486] width 288 height 33
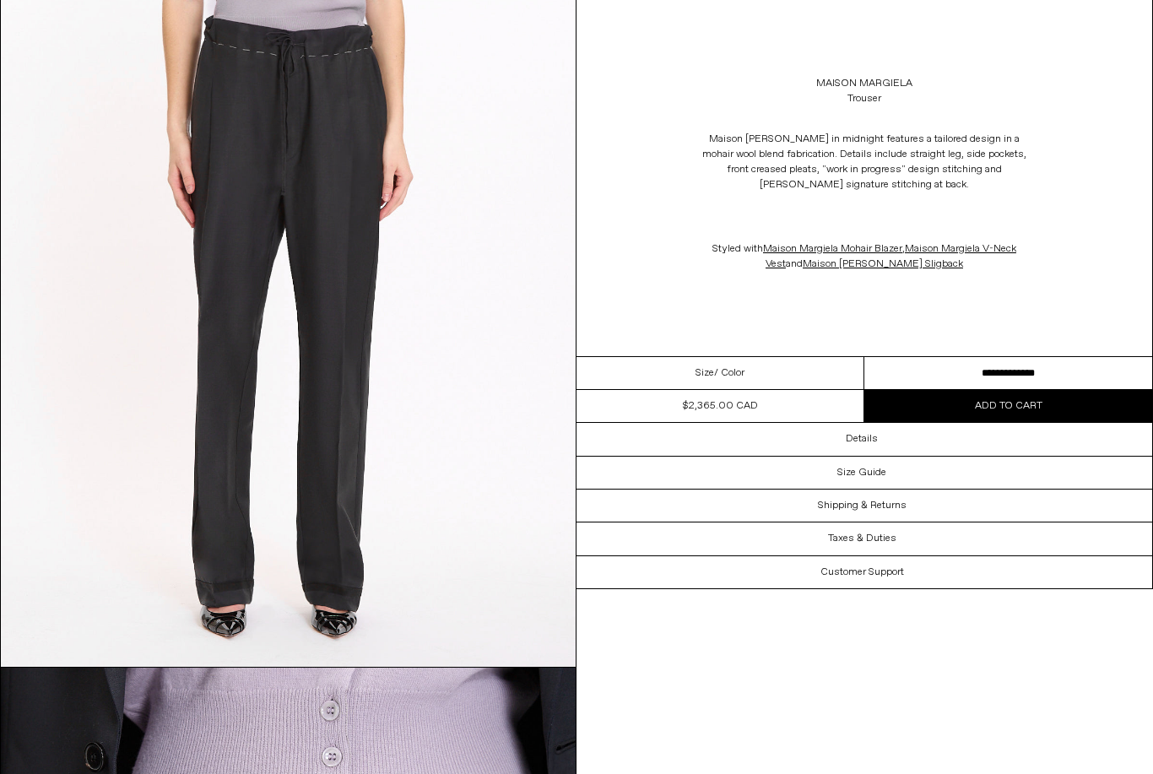
scroll to position [870, 0]
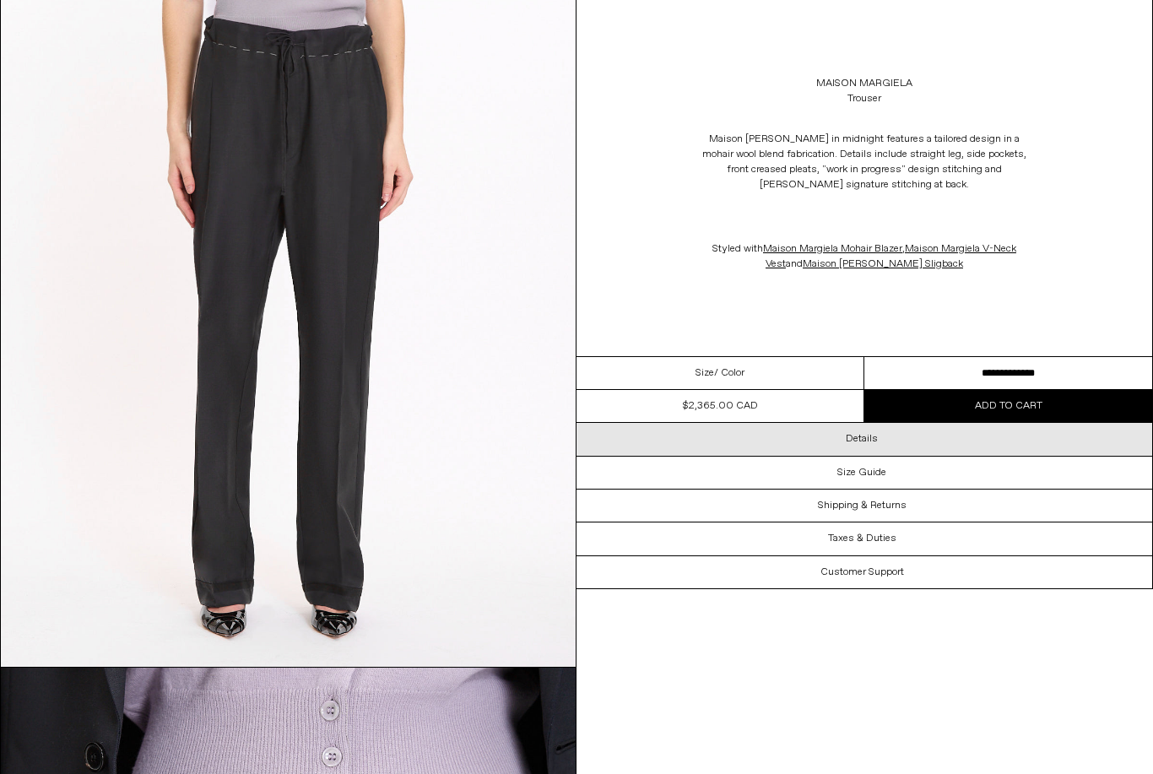
click at [855, 442] on h3 "Details" at bounding box center [862, 439] width 32 height 12
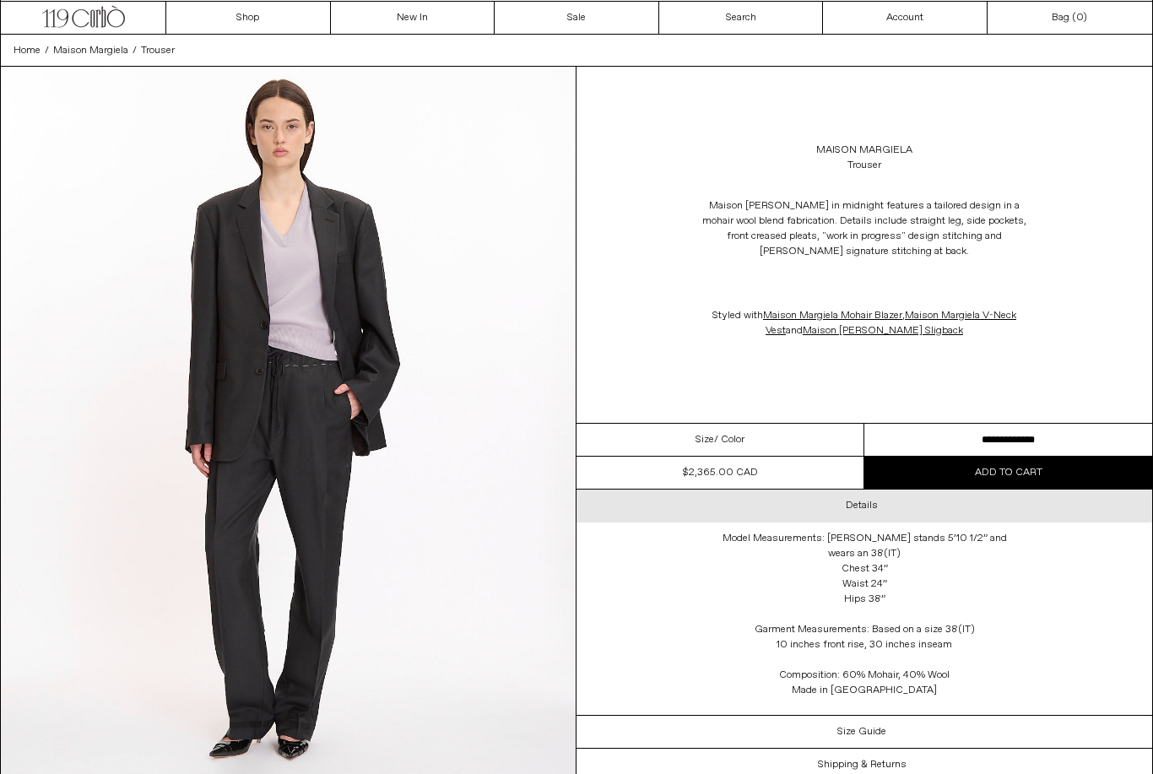
scroll to position [84, 0]
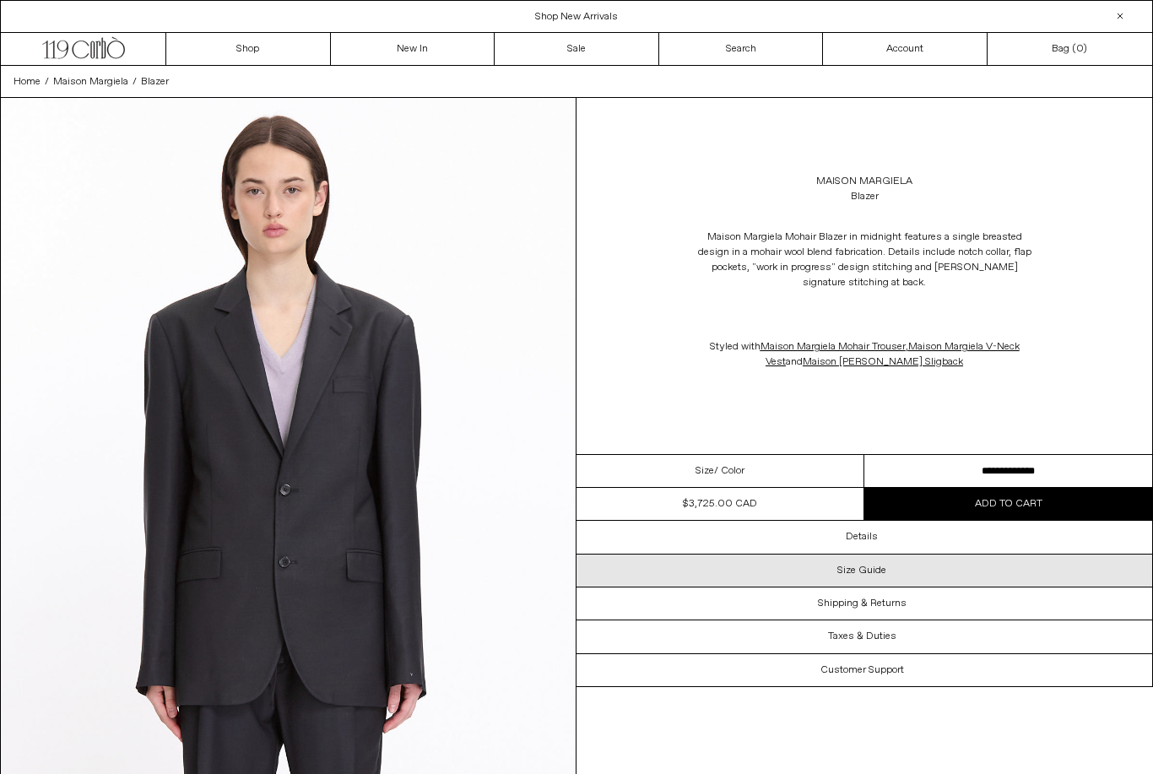
click at [895, 569] on div "Size Guide" at bounding box center [865, 571] width 576 height 32
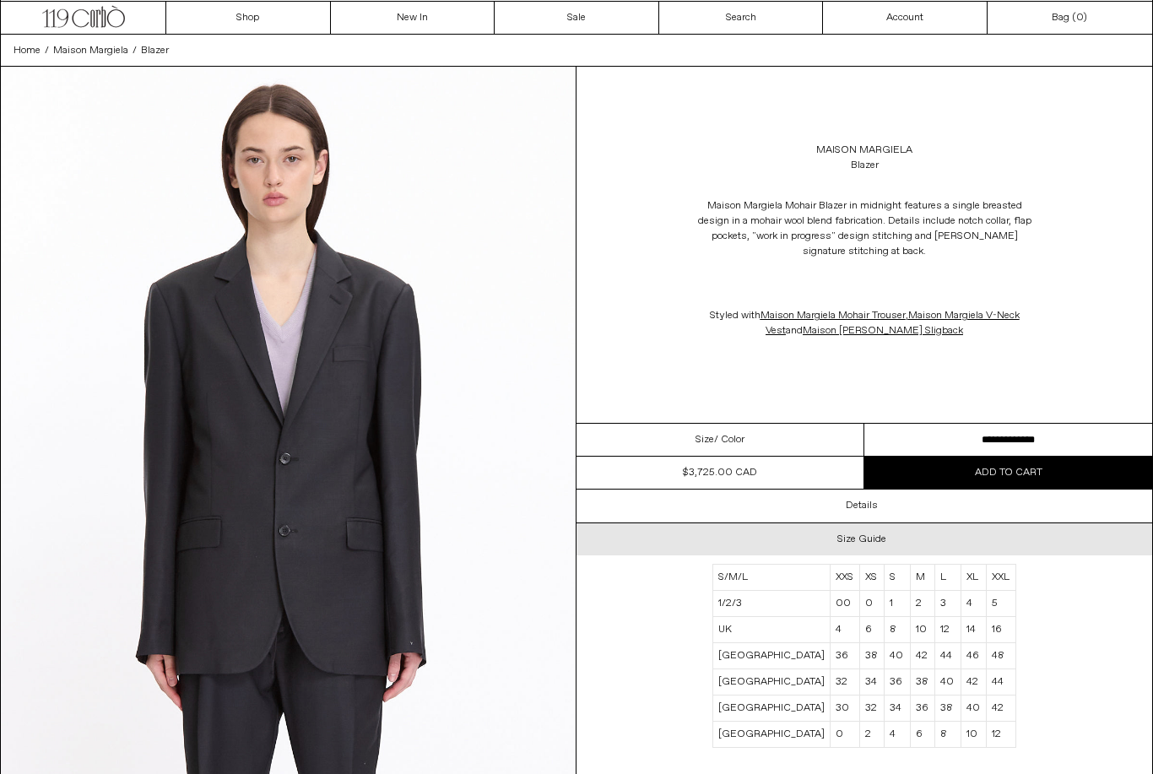
scroll to position [31, 0]
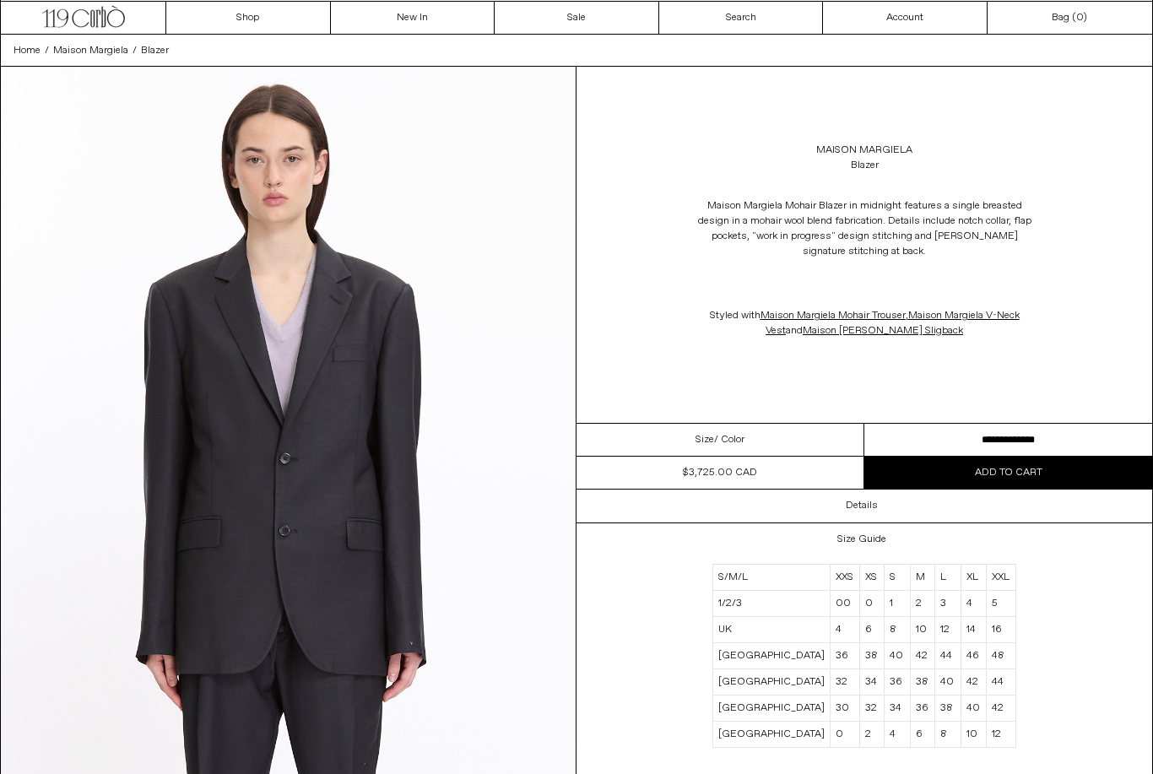
click at [1030, 445] on select "**********" at bounding box center [1008, 440] width 288 height 33
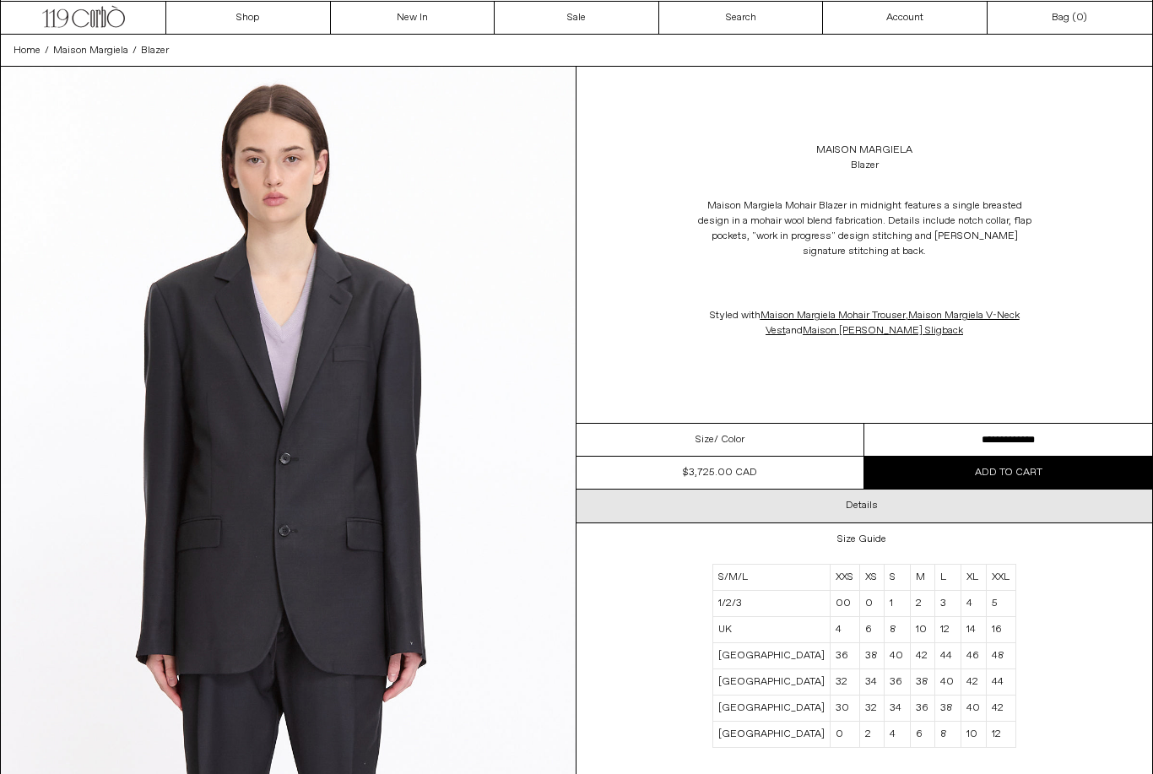
click at [872, 509] on h3 "Details" at bounding box center [862, 506] width 32 height 12
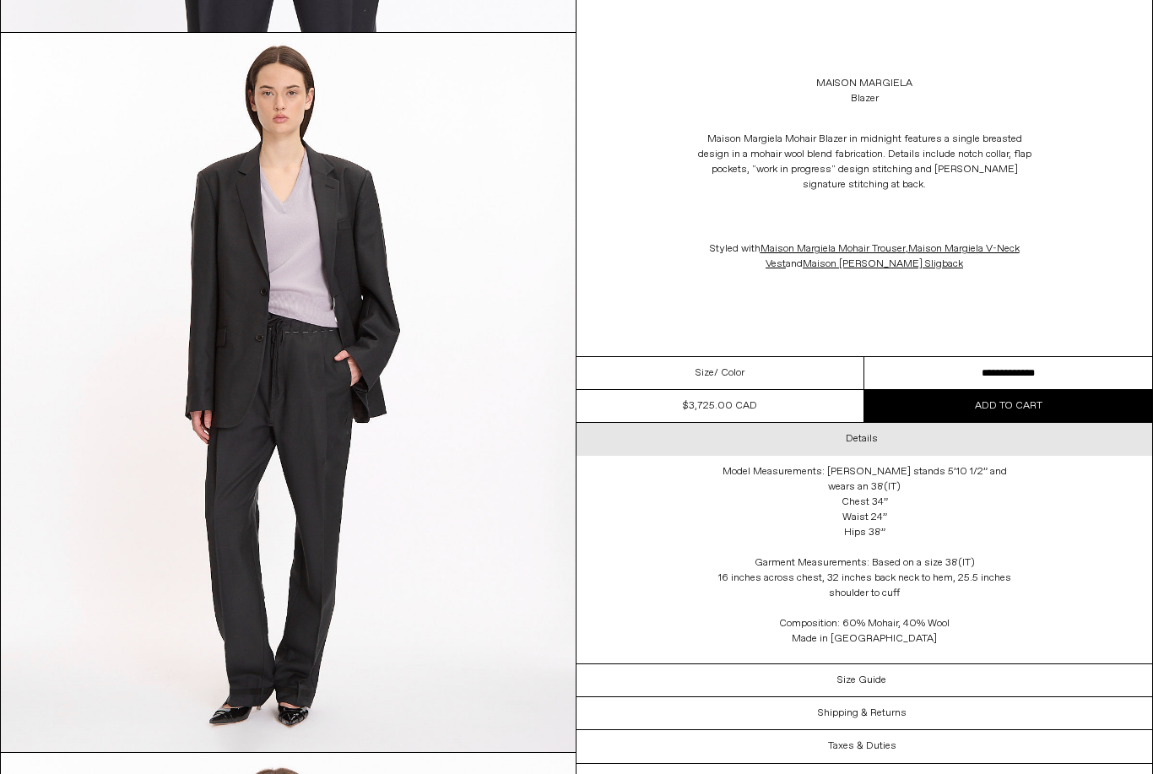
scroll to position [790, 0]
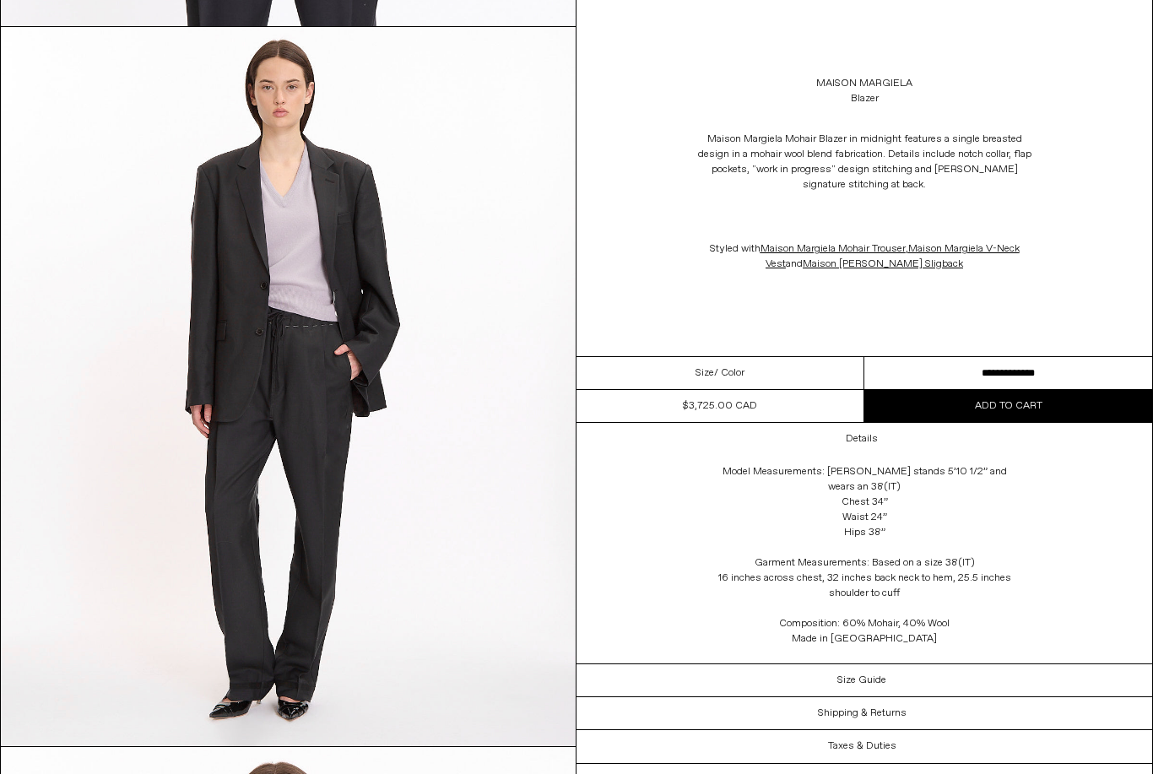
click at [1045, 372] on select "**********" at bounding box center [1008, 373] width 288 height 33
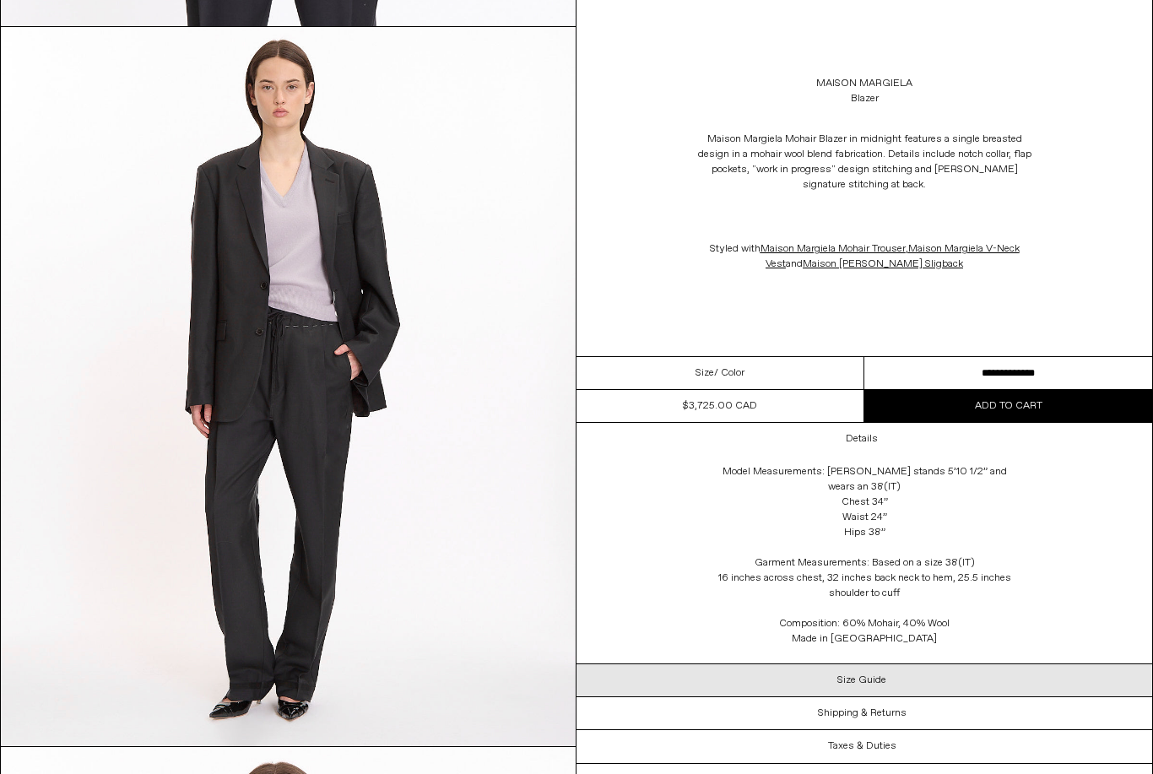
click at [885, 675] on h3 "Size Guide" at bounding box center [861, 681] width 49 height 12
